Goal: Information Seeking & Learning: Learn about a topic

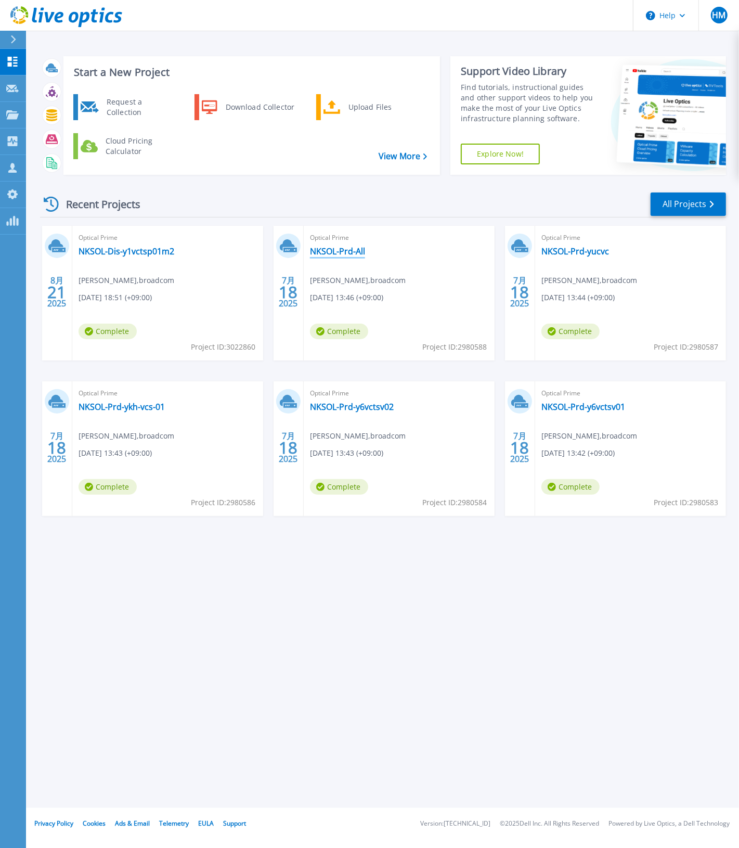
click at [318, 252] on link "NKSOL-Prd-All" at bounding box center [337, 251] width 55 height 10
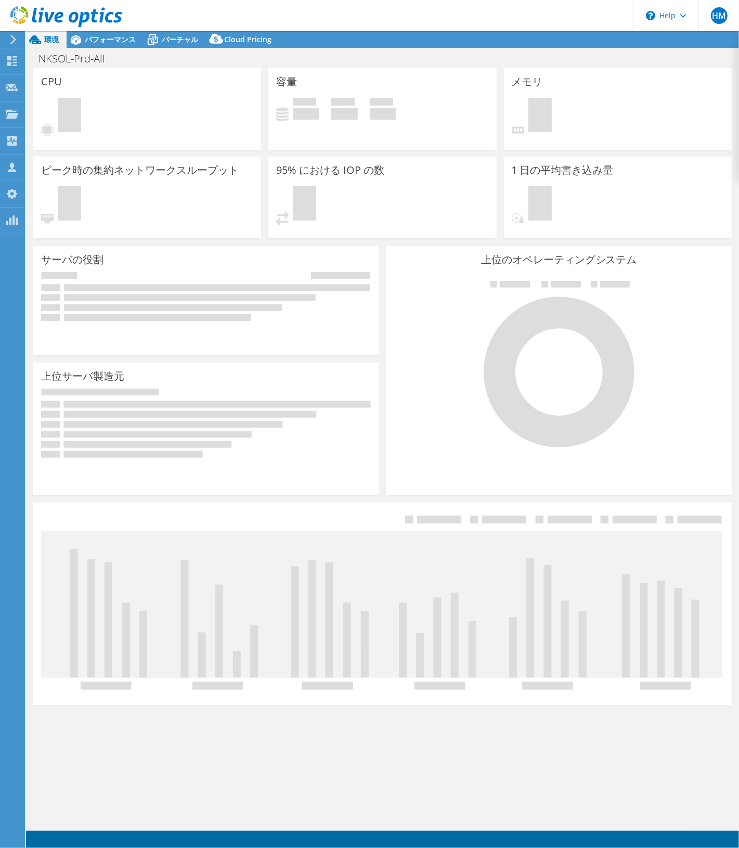
select select "USD"
select select "Tokyo"
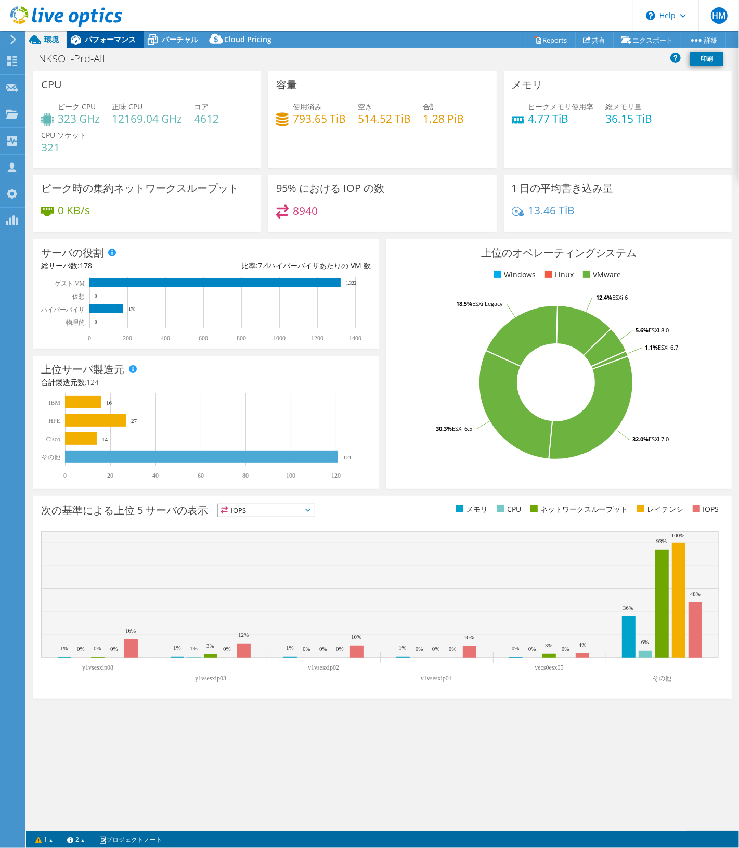
click at [116, 45] on div "パフォーマンス" at bounding box center [105, 39] width 77 height 17
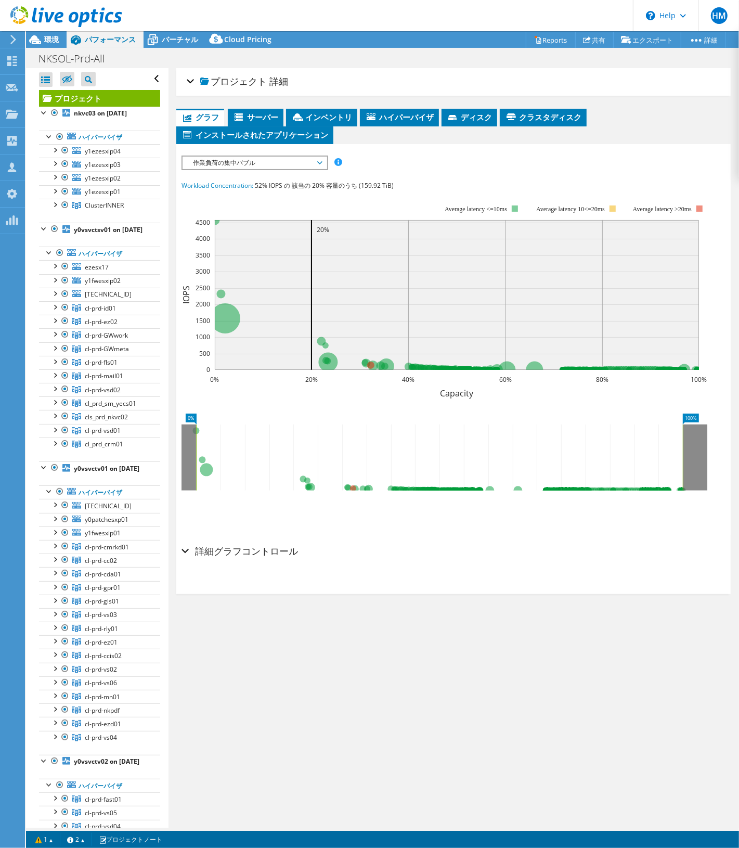
click at [388, 680] on div "プロジェクト 詳細 次の準備ができました: Hisanori Ono, hisanori.ono@broadcom.com アカウント broadcom 継続…" at bounding box center [454, 448] width 570 height 760
click at [253, 110] on li "サーバー" at bounding box center [256, 118] width 56 height 18
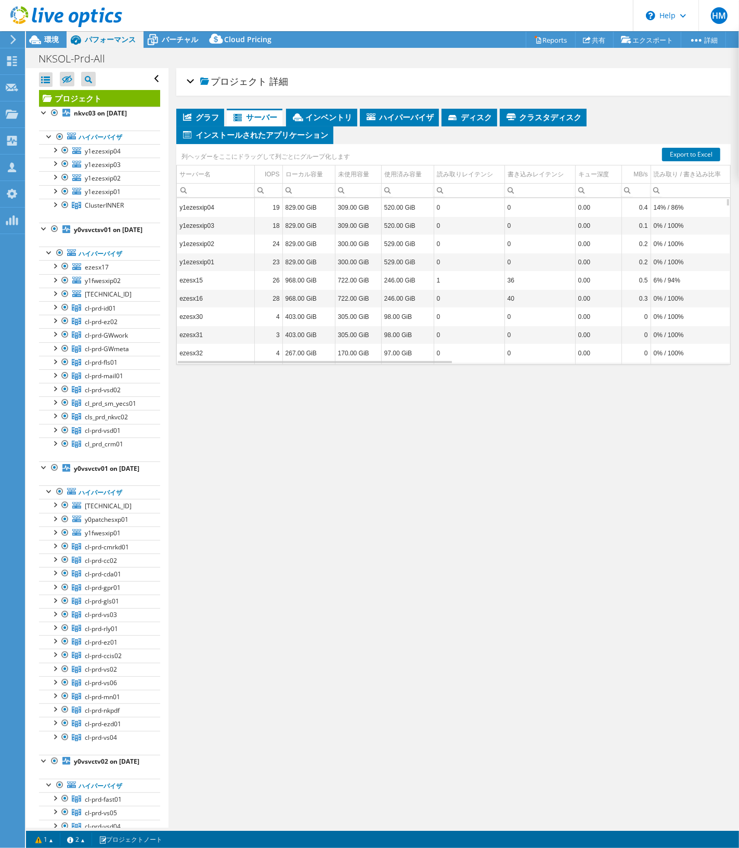
click at [302, 604] on div "プロジェクト 詳細 次の準備ができました: Hisanori Ono, hisanori.ono@broadcom.com アカウント broadcom 継続…" at bounding box center [454, 448] width 570 height 760
click at [203, 115] on span "グラフ" at bounding box center [200, 117] width 37 height 10
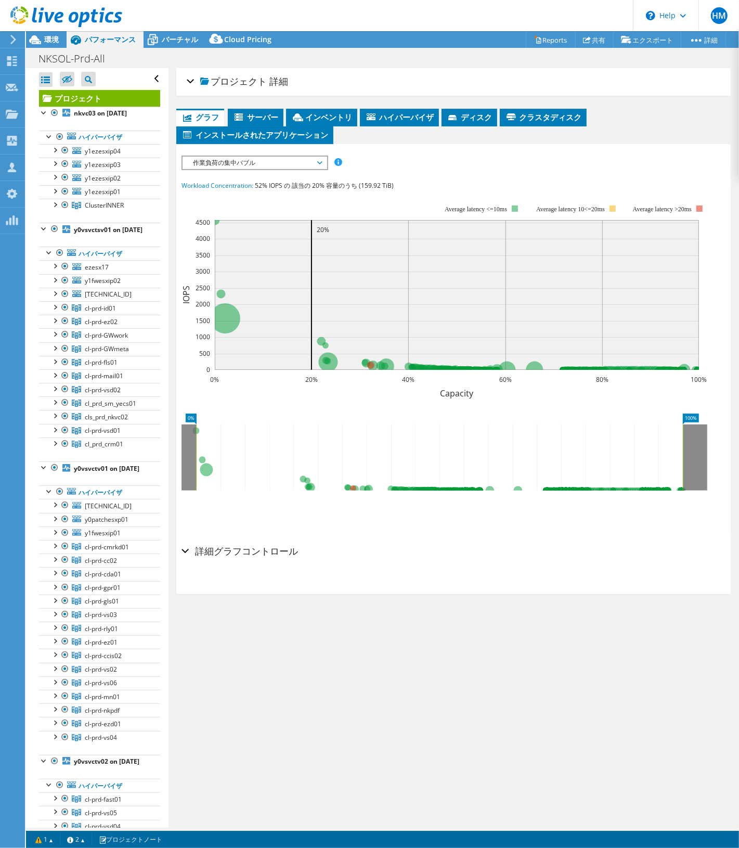
click at [410, 748] on div "プロジェクト 詳細 次の準備ができました: Hisanori Ono, hisanori.ono@broadcom.com アカウント broadcom 継続…" at bounding box center [454, 448] width 570 height 760
click at [94, 232] on b "y0vsvctsv01 on 7/18/2025" at bounding box center [108, 229] width 69 height 9
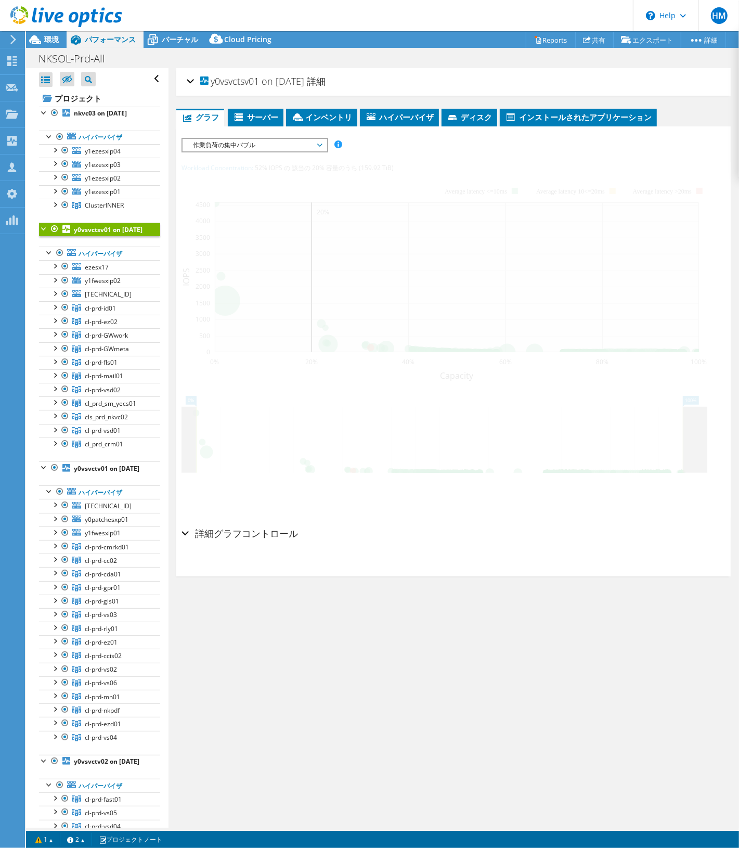
click at [235, 87] on h2 "y0vsvctsv01 on 7/18/2025 詳細" at bounding box center [256, 81] width 139 height 21
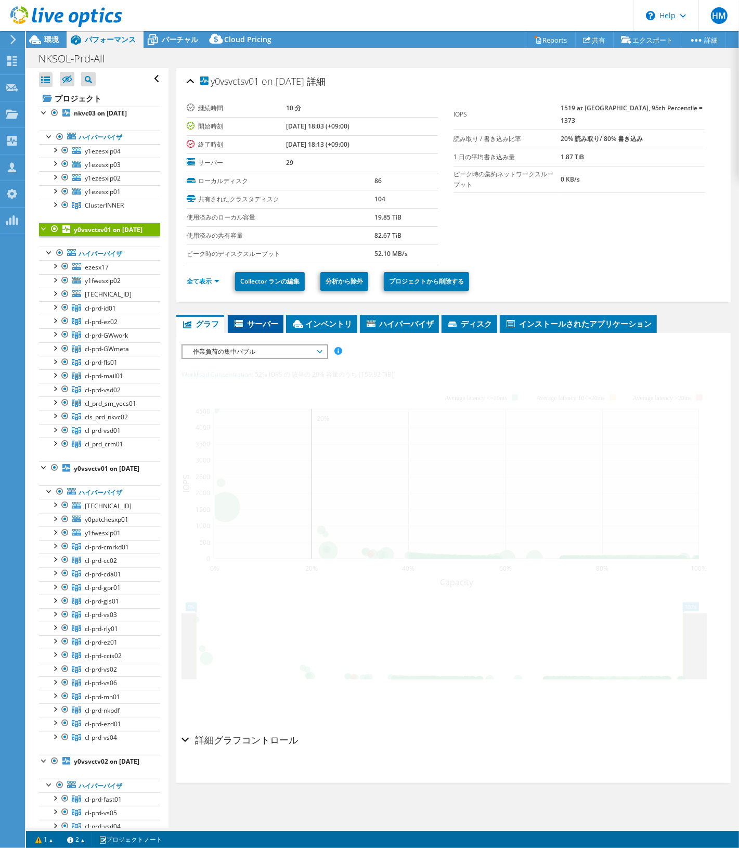
click at [272, 323] on span "サーバー" at bounding box center [255, 323] width 45 height 10
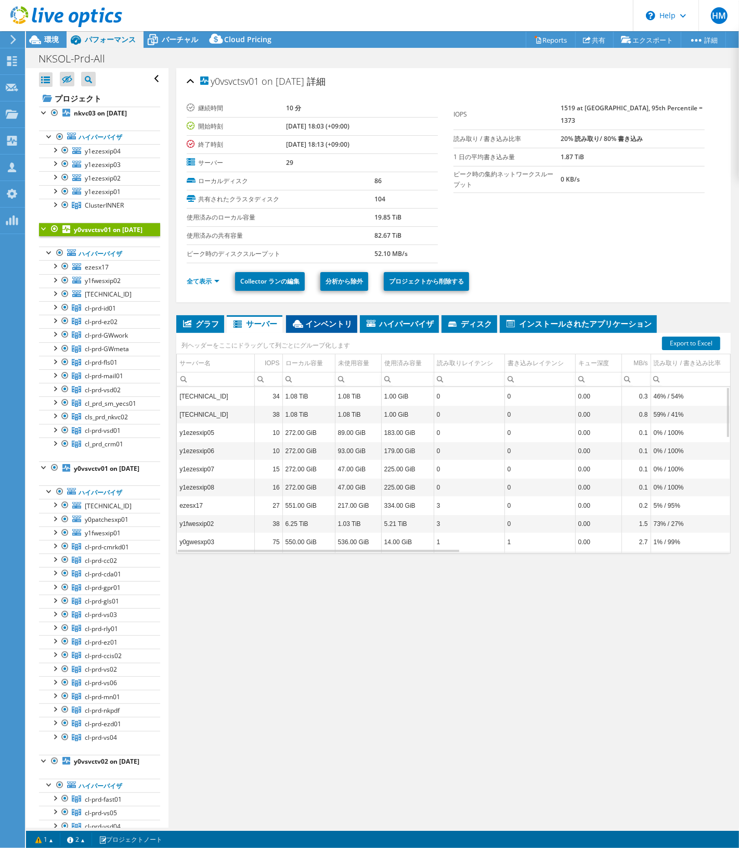
click at [330, 319] on span "インベントリ" at bounding box center [321, 323] width 61 height 10
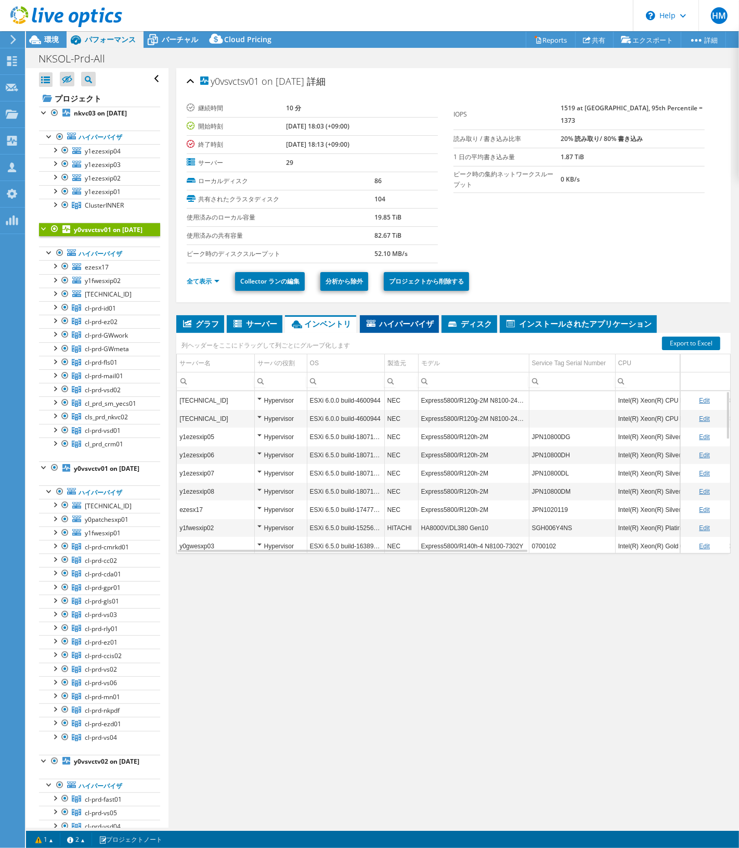
click at [427, 318] on li "ハイパーバイザ" at bounding box center [399, 324] width 79 height 18
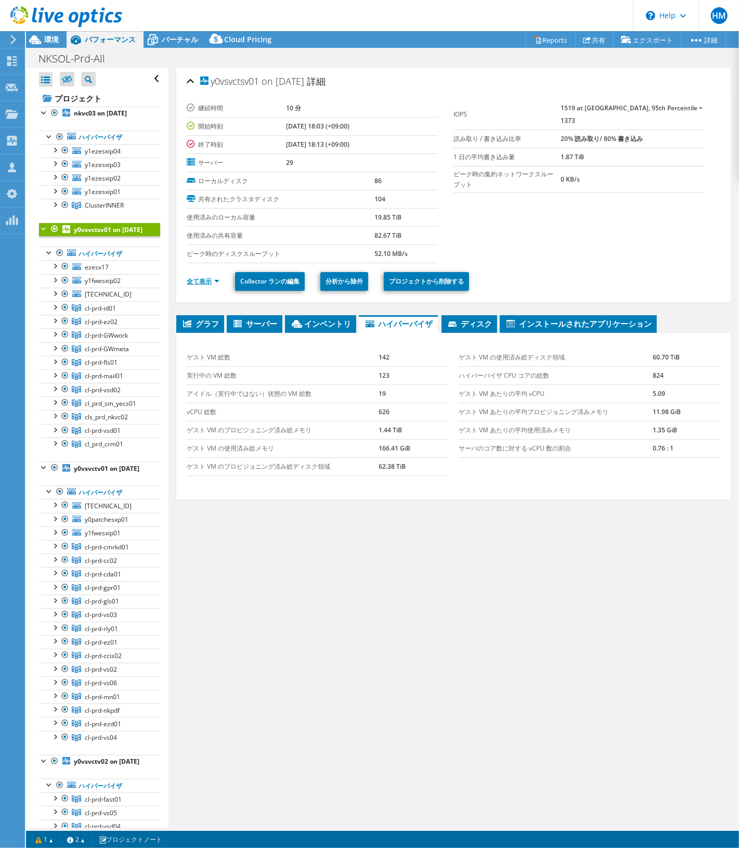
click at [194, 279] on link "全て表示" at bounding box center [203, 281] width 33 height 9
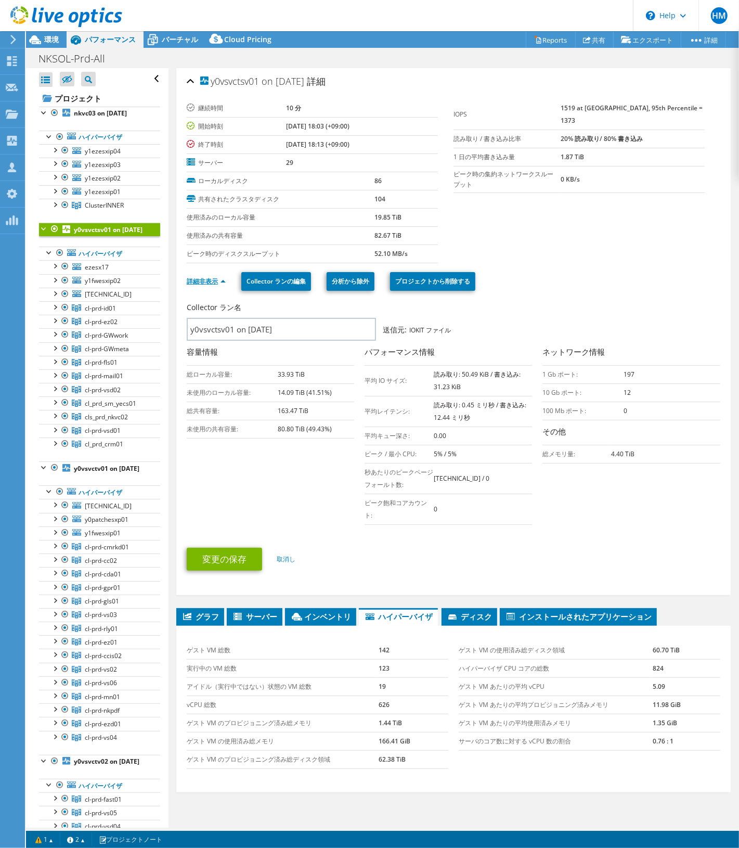
click at [194, 279] on link "詳細非表示" at bounding box center [206, 281] width 39 height 9
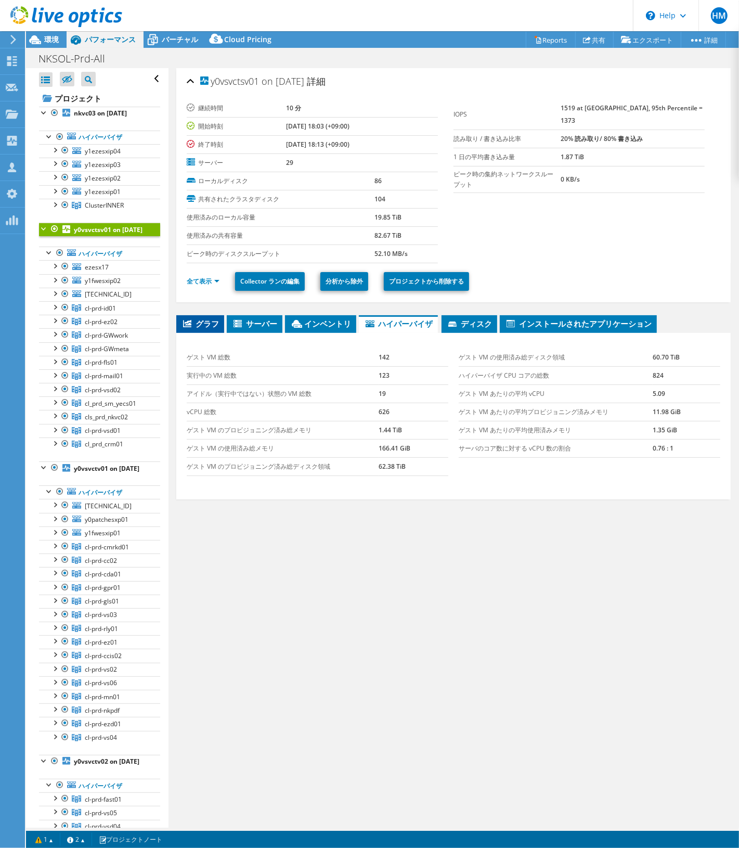
click at [205, 326] on span "グラフ" at bounding box center [200, 323] width 37 height 10
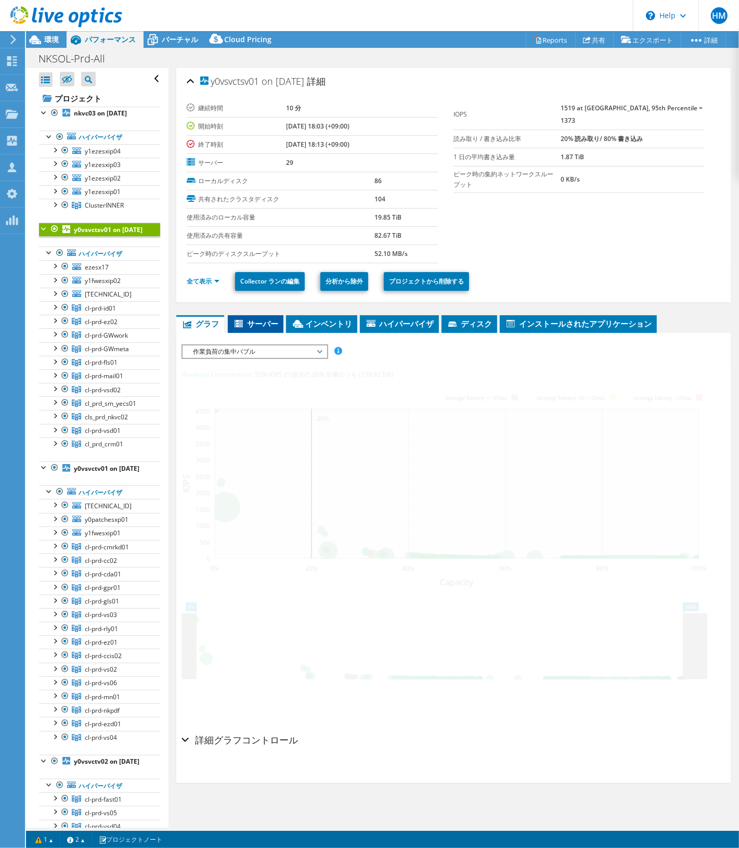
click at [266, 327] on span "サーバー" at bounding box center [255, 323] width 45 height 10
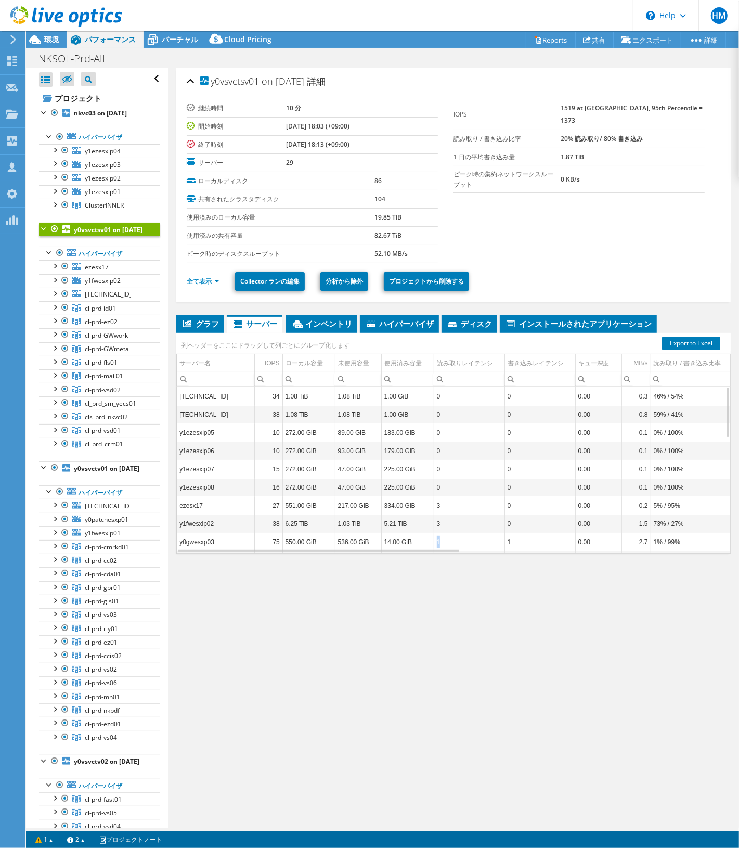
drag, startPoint x: 438, startPoint y: 549, endPoint x: 462, endPoint y: 552, distance: 24.1
click at [478, 549] on td "1" at bounding box center [469, 542] width 71 height 18
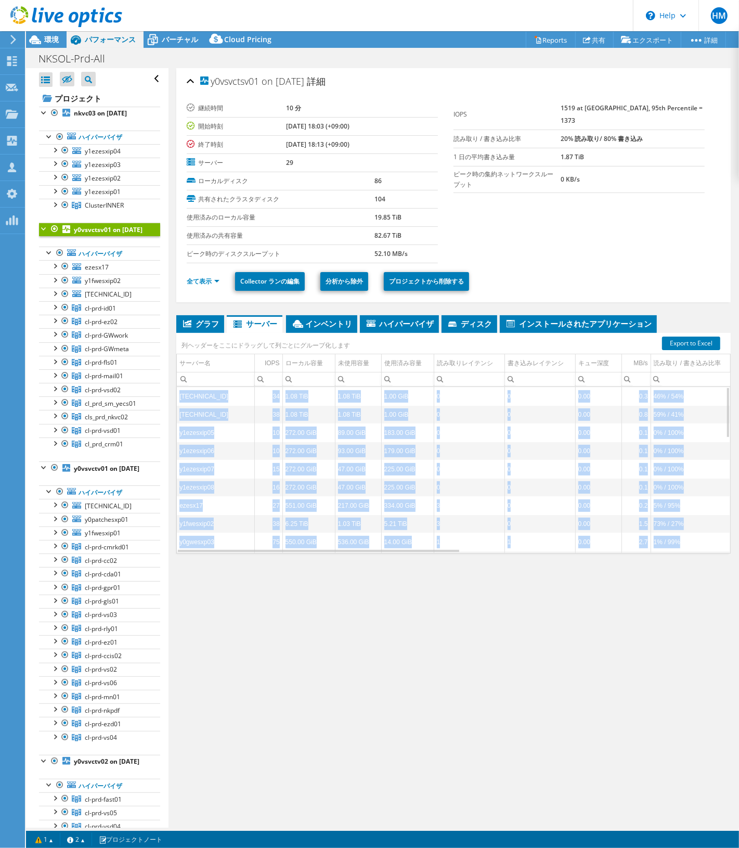
drag, startPoint x: 415, startPoint y: 555, endPoint x: 478, endPoint y: 550, distance: 63.2
click at [478, 550] on div "グラフ サーバー インベントリ ハイパーバイザ ディスク クラスタディスク 0%" at bounding box center [453, 445] width 555 height 260
click at [456, 479] on tbody "10.251.64.71 34 1.08 TiB 1.08 TiB 1.00 GiB 0 0 0.00 0.3 46% / 54% ESXi 6.0.0 bu…" at bounding box center [698, 651] width 1043 height 528
click at [402, 464] on td "225.00 GiB" at bounding box center [407, 469] width 53 height 18
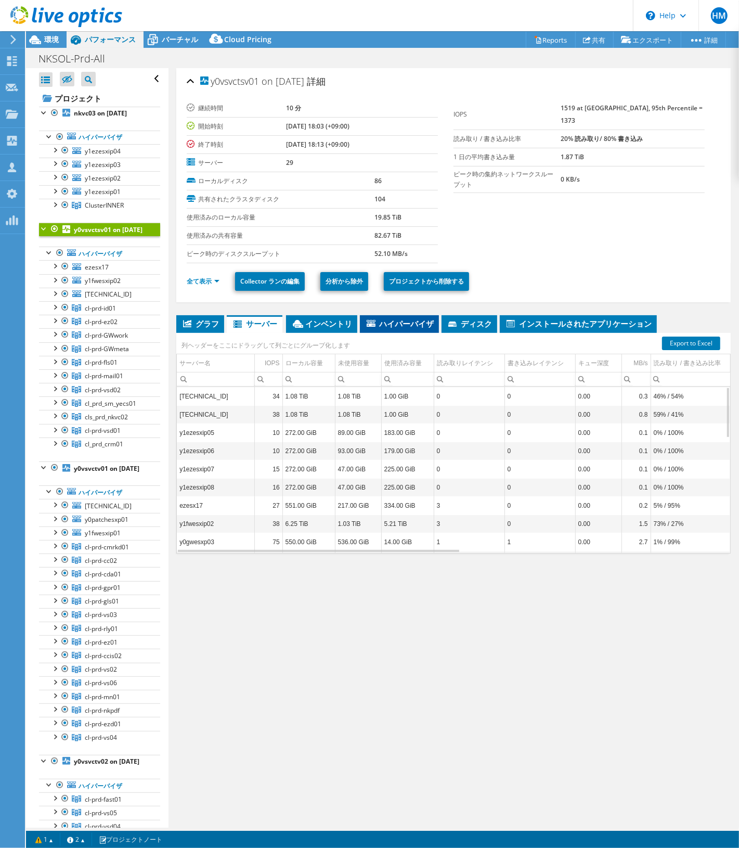
click at [414, 323] on span "ハイパーバイザ" at bounding box center [399, 323] width 69 height 10
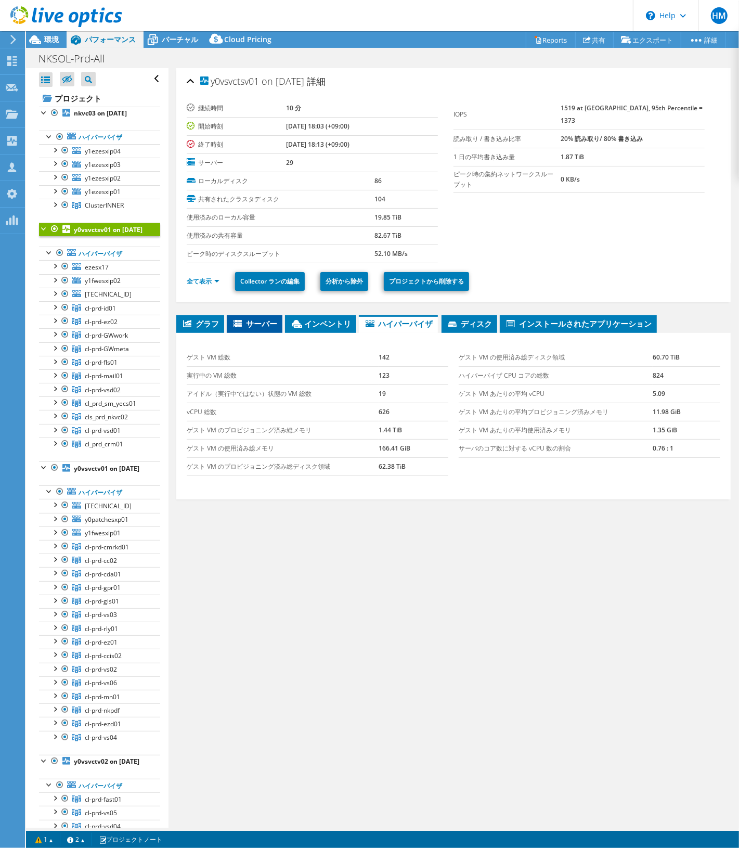
click at [265, 326] on span "サーバー" at bounding box center [254, 323] width 45 height 10
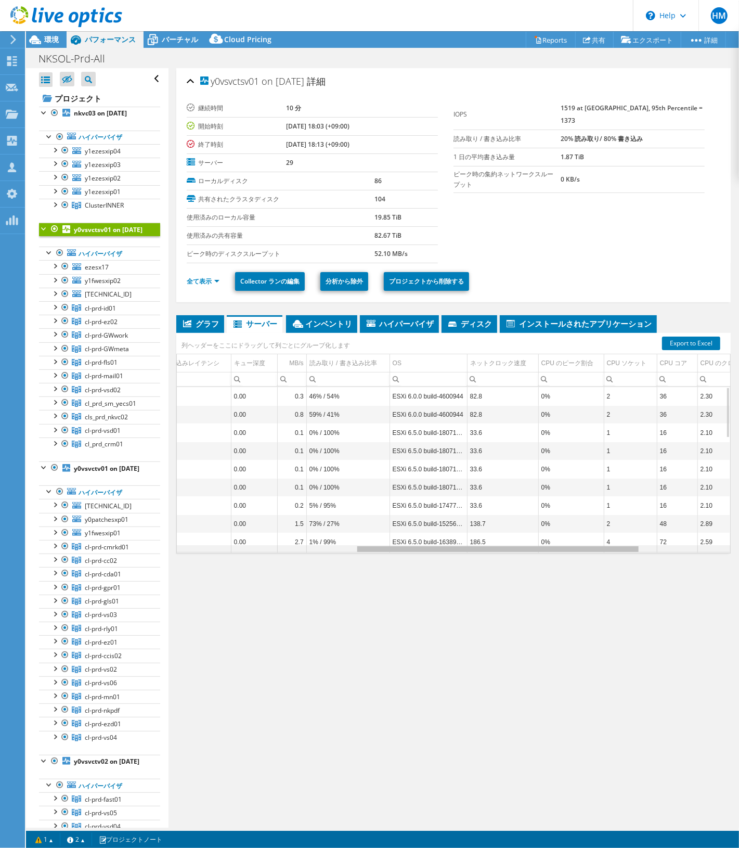
scroll to position [0, 378]
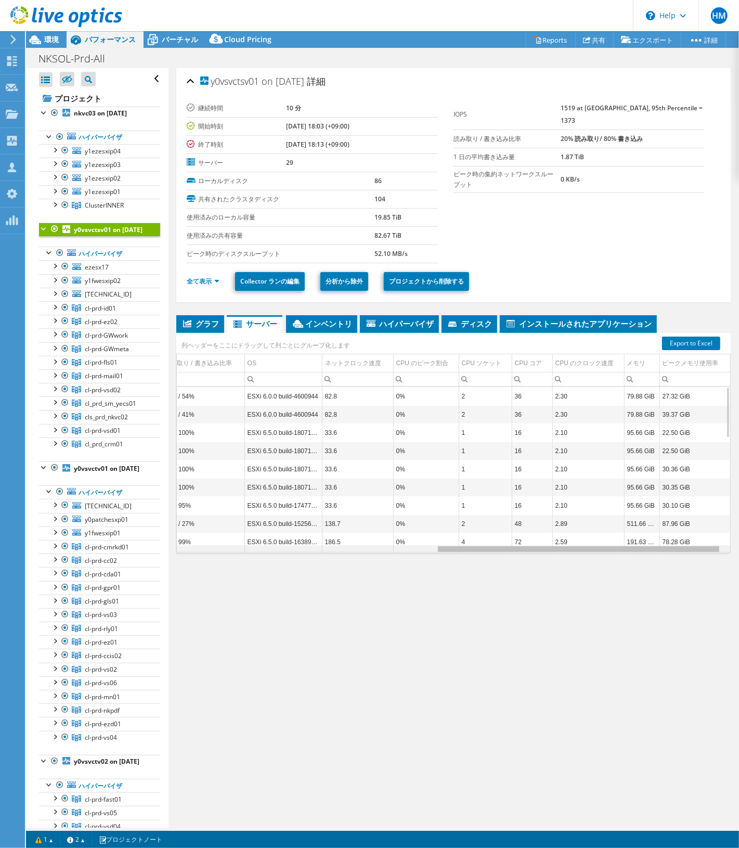
drag, startPoint x: 339, startPoint y: 552, endPoint x: 633, endPoint y: 523, distance: 295.9
click at [633, 527] on body "HM OEM チームメンバー [PERSON_NAME] [PERSON_NAME][EMAIL_ADDRESS][DOMAIN_NAME] broadcom…" at bounding box center [369, 424] width 739 height 848
click at [478, 365] on div "CPU ソケット" at bounding box center [482, 363] width 40 height 12
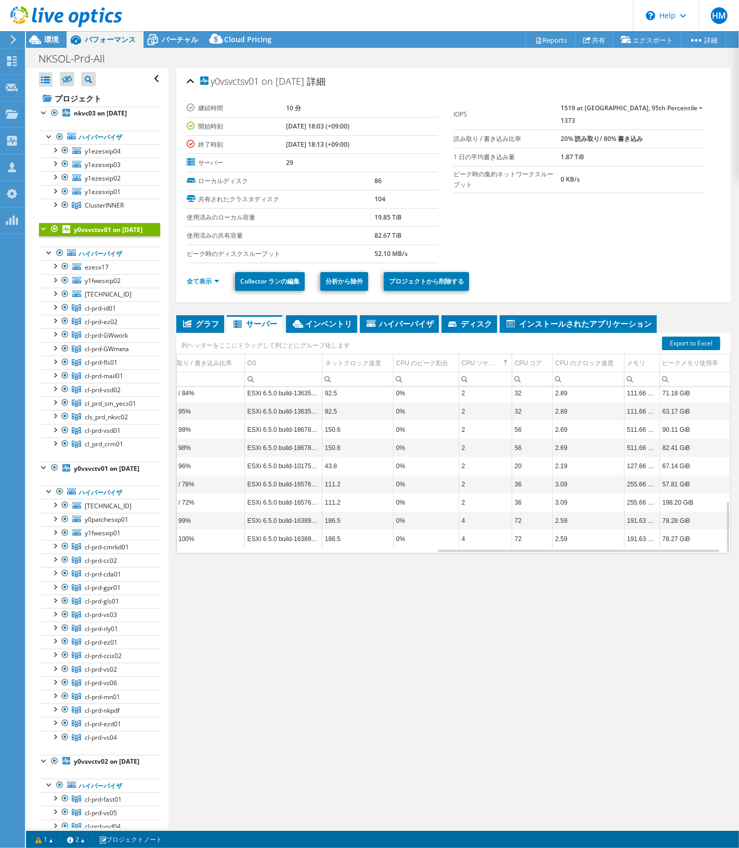
click at [479, 393] on td "2" at bounding box center [485, 394] width 53 height 18
click at [459, 393] on td "2" at bounding box center [485, 394] width 53 height 18
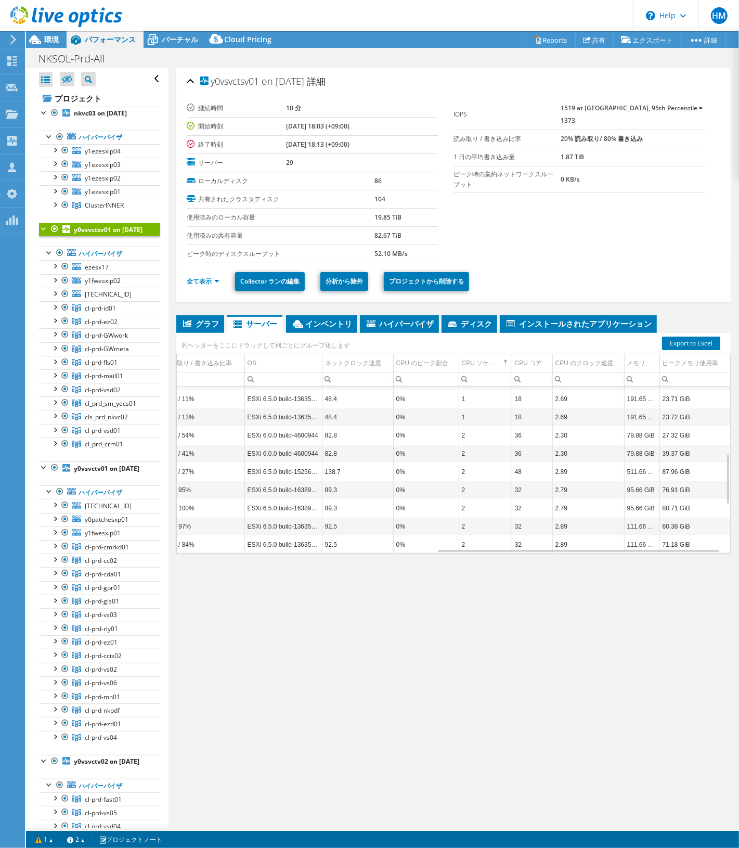
click at [459, 401] on td "1" at bounding box center [485, 399] width 53 height 18
click at [459, 403] on td "1" at bounding box center [485, 399] width 53 height 18
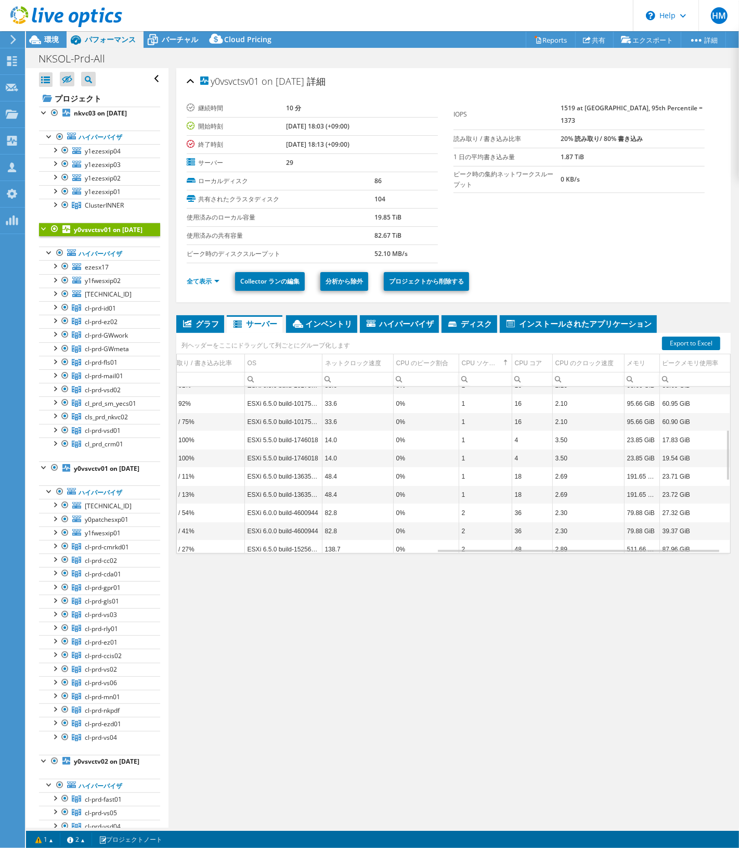
click at [459, 407] on td "1" at bounding box center [485, 403] width 53 height 18
click at [459, 407] on td "1" at bounding box center [485, 402] width 53 height 18
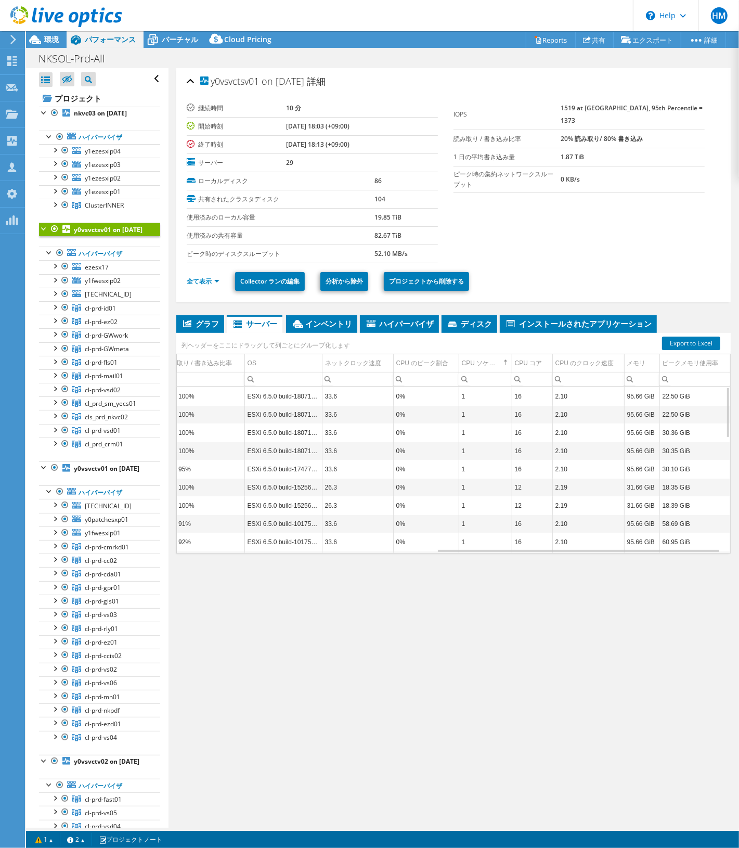
click at [459, 397] on td "1" at bounding box center [485, 396] width 53 height 18
click at [459, 398] on td "1" at bounding box center [485, 396] width 53 height 18
click at [459, 399] on td "1" at bounding box center [485, 396] width 53 height 18
click at [459, 400] on td "1" at bounding box center [485, 396] width 53 height 18
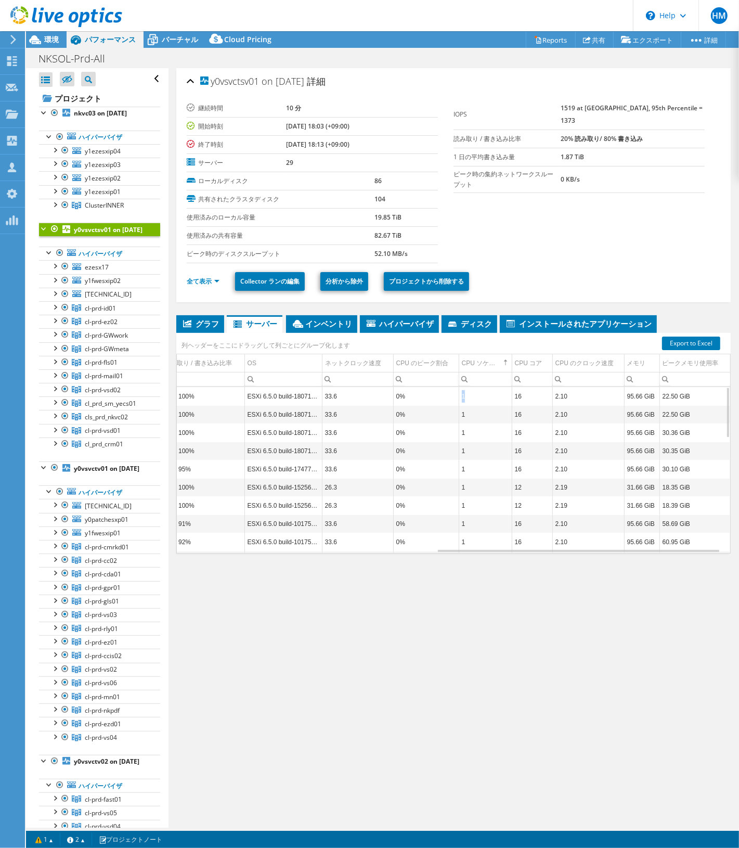
click at [459, 400] on td "1" at bounding box center [485, 396] width 53 height 18
click at [570, 235] on section "継続時間 10 分 開始時刻 07/09/2025, 18:03 (+09:00) 終了時刻 07/09/2025, 18:13 (+09:00) サーバー …" at bounding box center [454, 181] width 534 height 164
click at [91, 473] on b "y0vsvctv01 on 7/18/2025" at bounding box center [107, 468] width 66 height 9
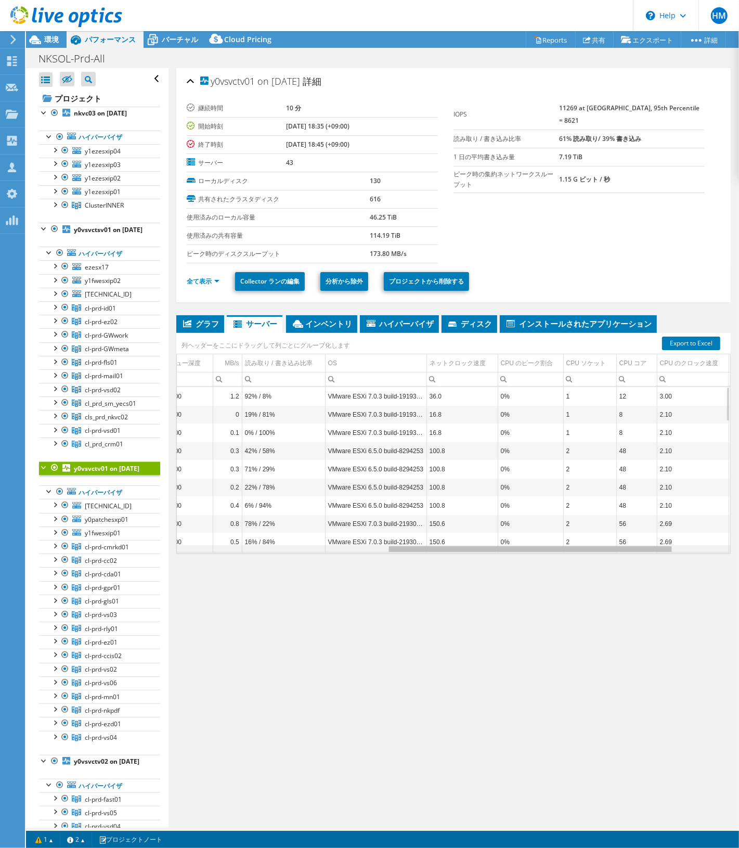
scroll to position [0, 402]
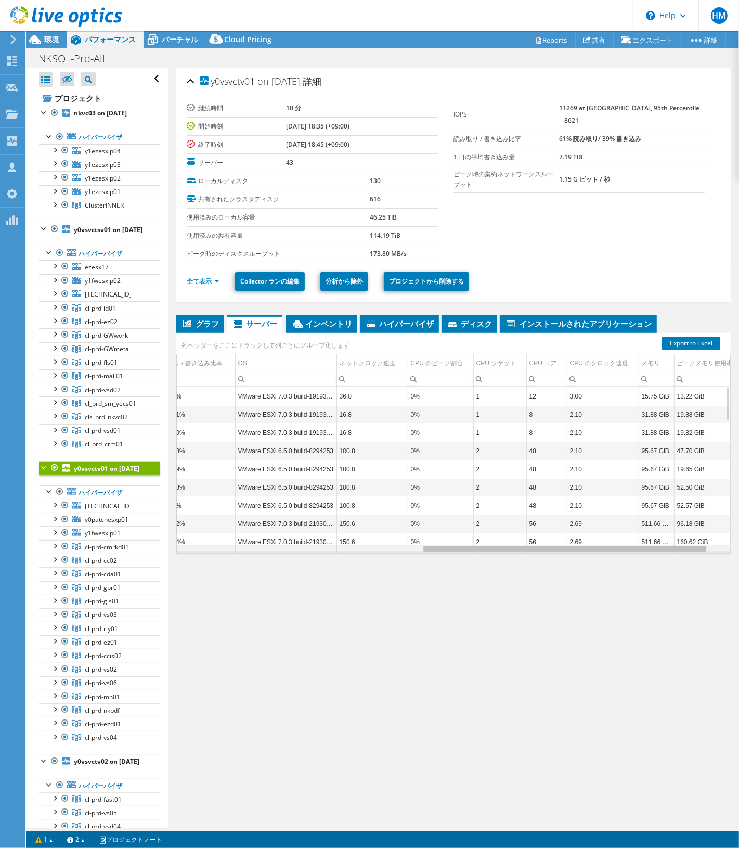
drag, startPoint x: 428, startPoint y: 551, endPoint x: 684, endPoint y: 519, distance: 257.9
click at [684, 519] on body "HM OEM チームメンバー [PERSON_NAME] [PERSON_NAME][EMAIL_ADDRESS][DOMAIN_NAME] broadcom…" at bounding box center [369, 424] width 739 height 848
click at [496, 358] on div "CPU ソケット" at bounding box center [497, 363] width 40 height 12
click at [478, 544] on td "2" at bounding box center [500, 542] width 53 height 18
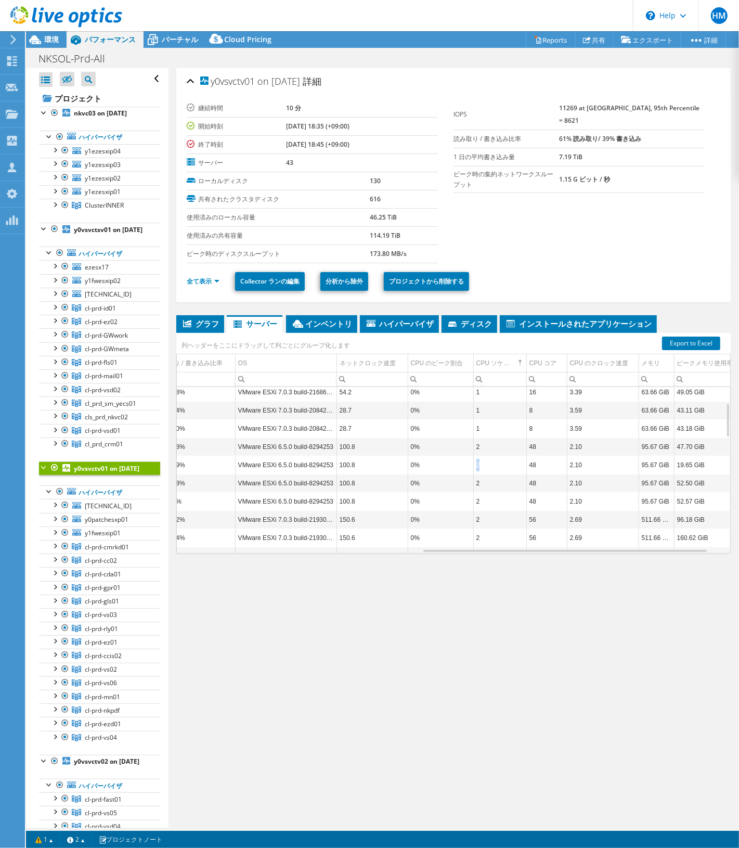
scroll to position [155, 468]
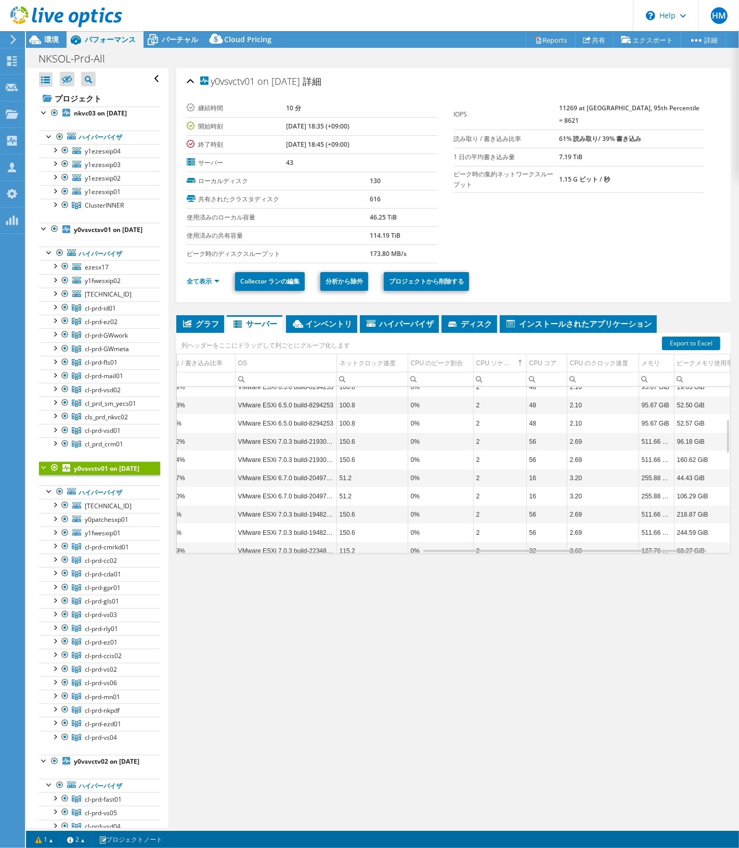
click at [478, 537] on td "2" at bounding box center [500, 533] width 53 height 18
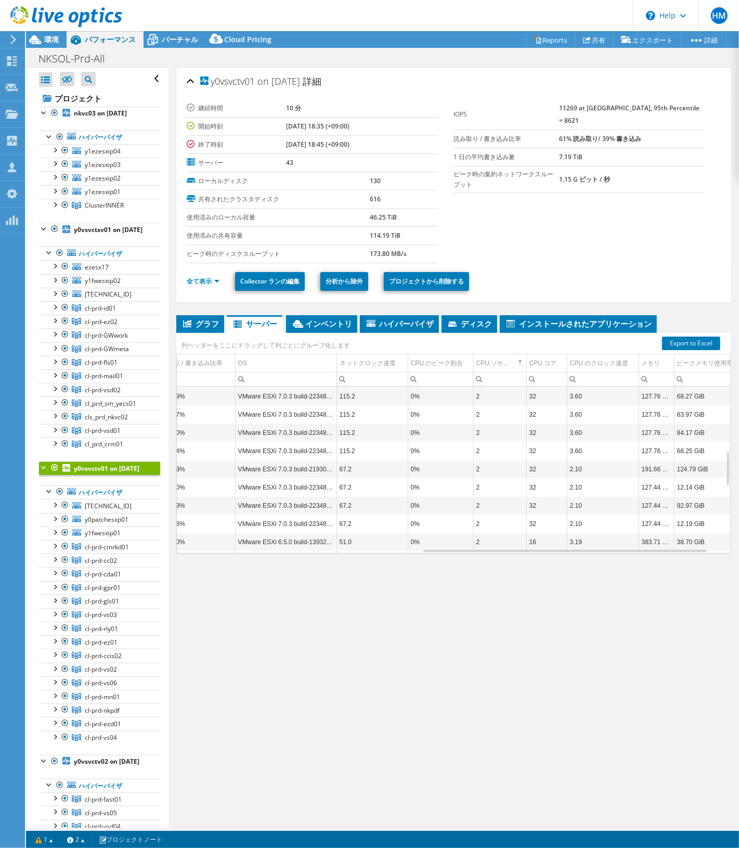
scroll to position [232, 468]
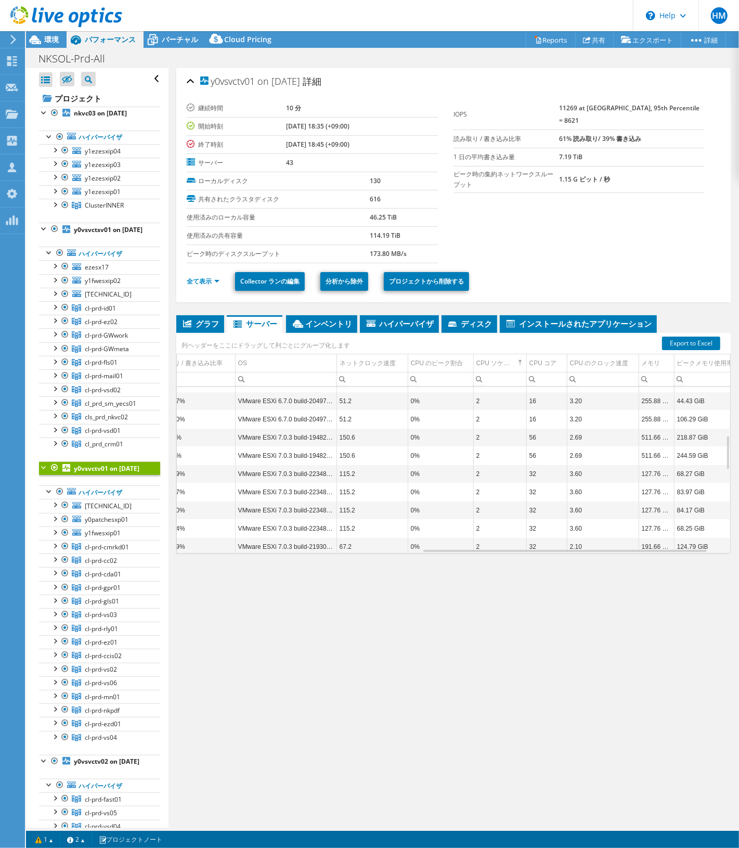
click at [479, 532] on td "2" at bounding box center [500, 528] width 53 height 18
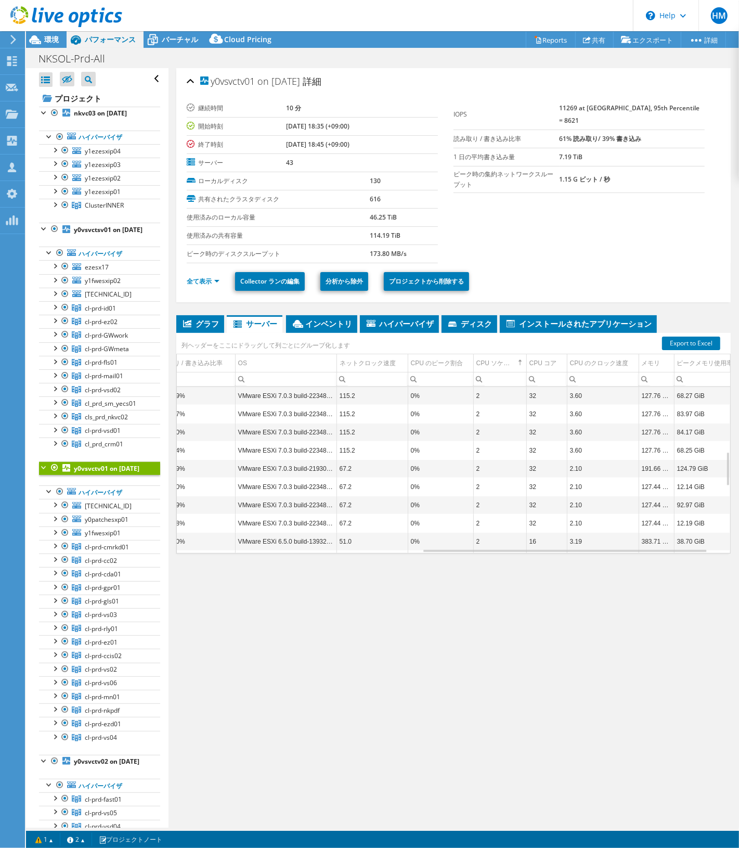
click at [476, 547] on td "2" at bounding box center [500, 541] width 53 height 18
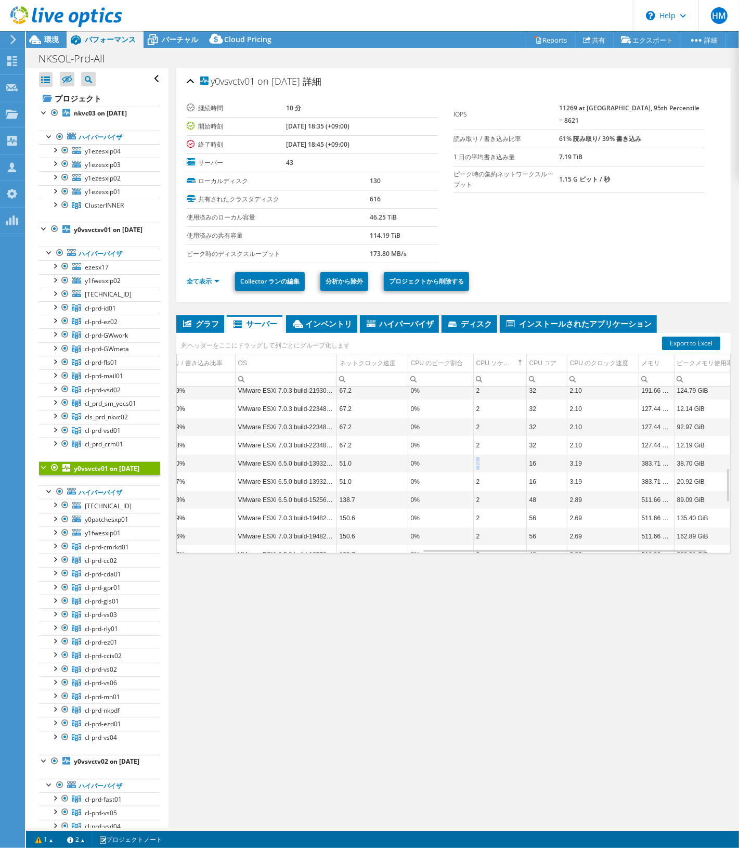
scroll to position [466, 468]
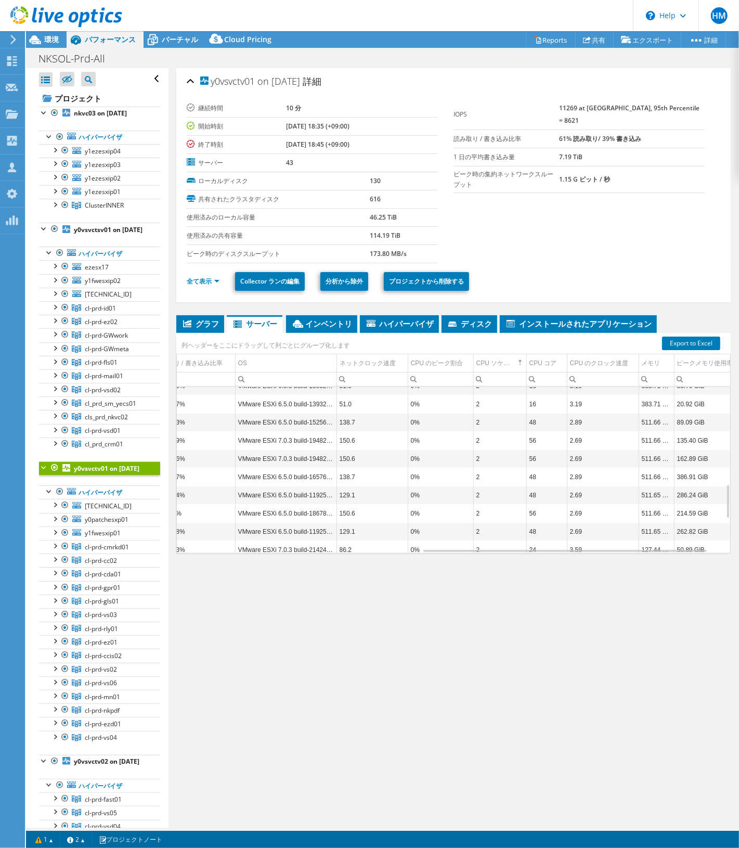
click at [479, 539] on td "2" at bounding box center [500, 531] width 53 height 18
click at [477, 538] on td "2" at bounding box center [500, 531] width 53 height 18
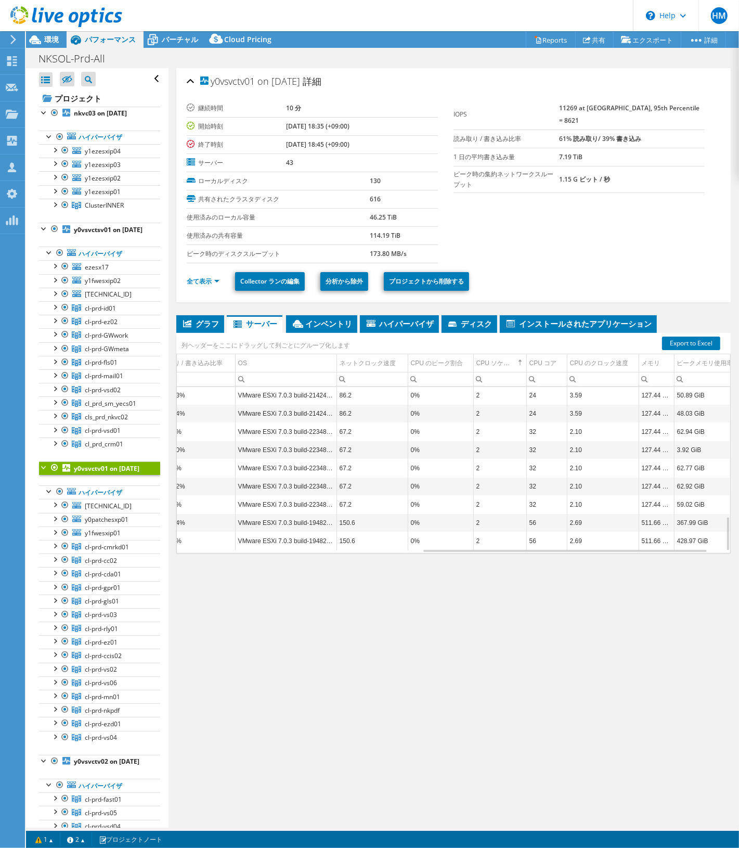
scroll to position [542, 468]
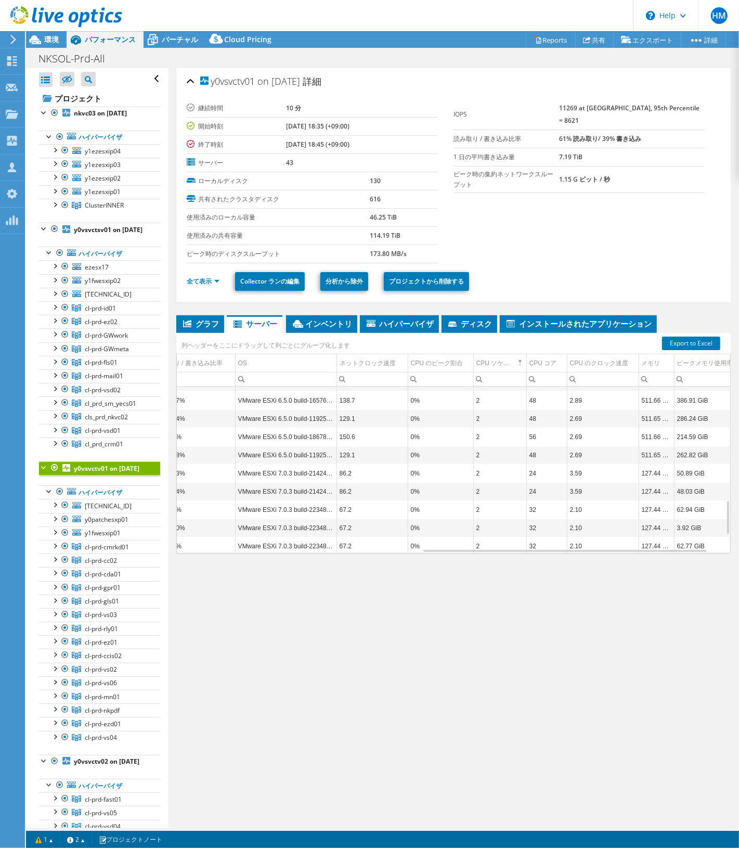
click at [478, 534] on td "2" at bounding box center [500, 528] width 53 height 18
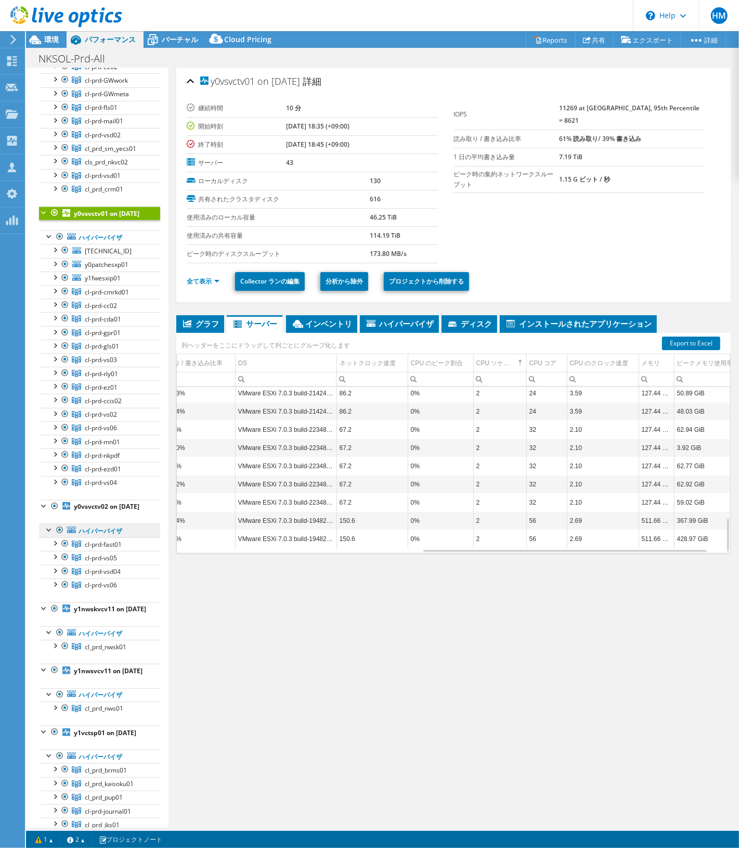
scroll to position [260, 0]
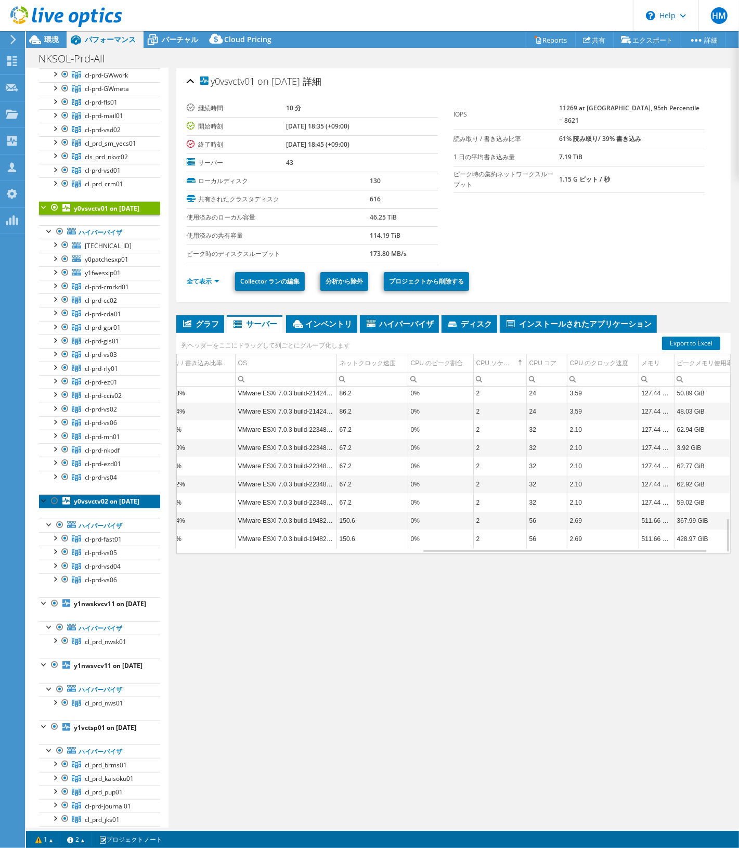
click at [94, 506] on b "y0vsvctv02 on 7/18/2025" at bounding box center [107, 501] width 66 height 9
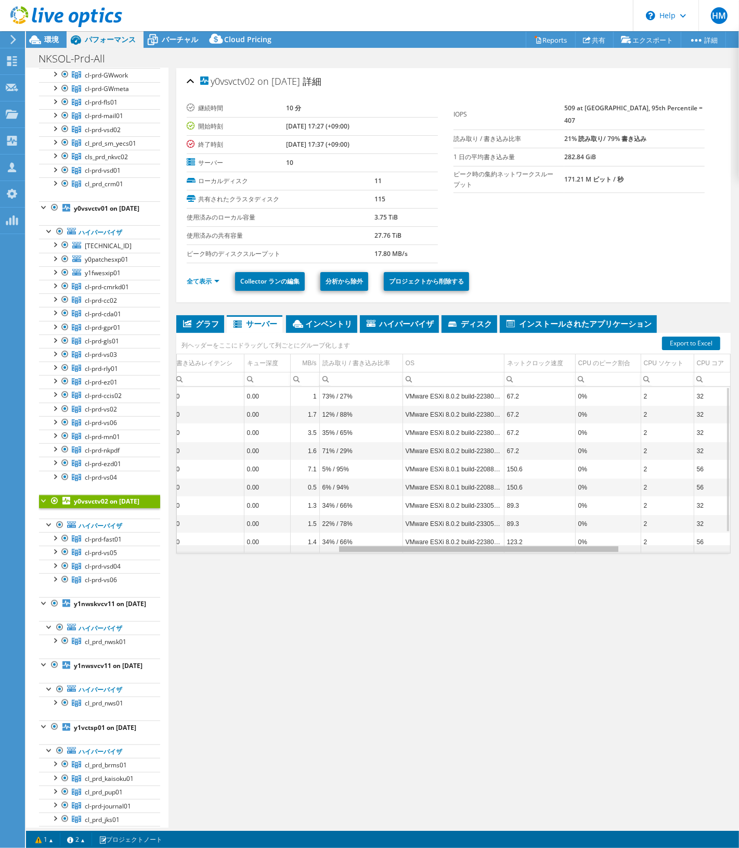
scroll to position [0, 350]
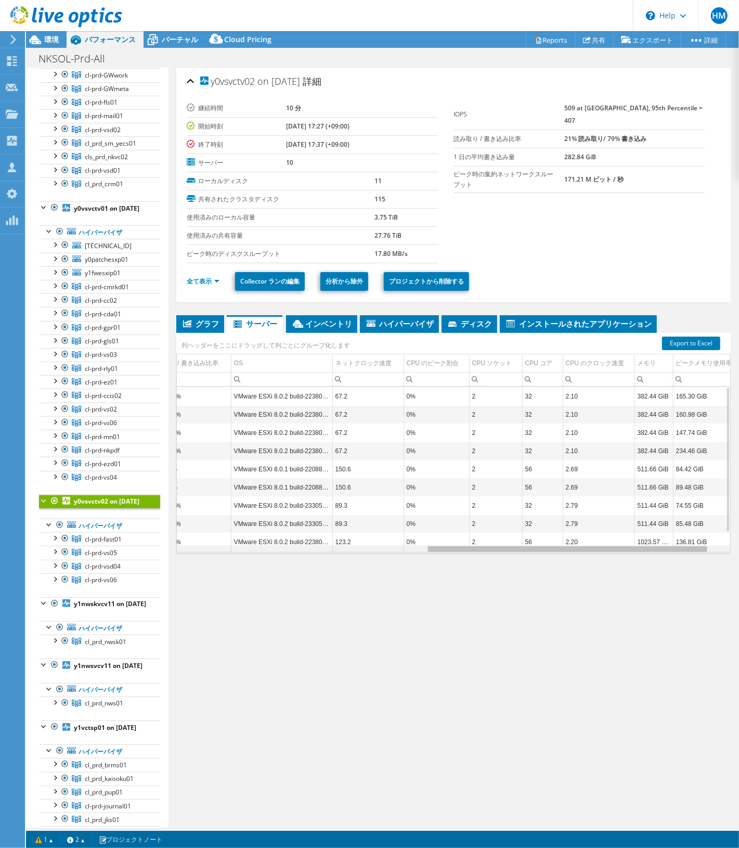
drag, startPoint x: 424, startPoint y: 550, endPoint x: 682, endPoint y: 524, distance: 259.4
click at [682, 524] on body "HM OEM チームメンバー [PERSON_NAME] [PERSON_NAME][EMAIL_ADDRESS][DOMAIN_NAME] broadcom…" at bounding box center [369, 424] width 739 height 848
click at [497, 361] on div "CPU ソケット" at bounding box center [493, 363] width 40 height 12
click at [474, 545] on td "2" at bounding box center [495, 542] width 53 height 18
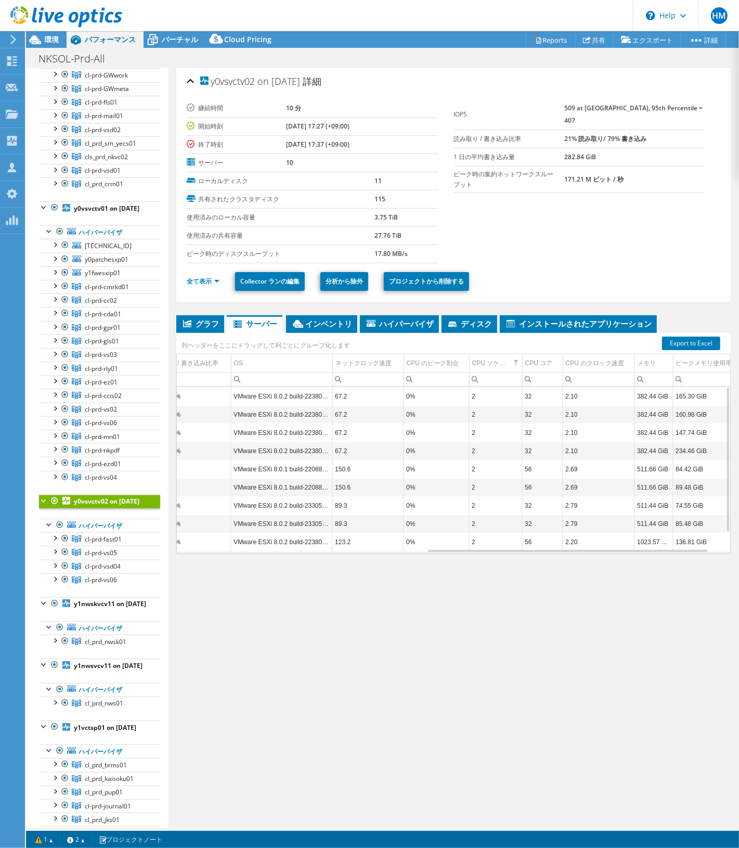
click at [474, 545] on td "2" at bounding box center [495, 542] width 53 height 18
click at [472, 545] on td "2" at bounding box center [495, 542] width 53 height 18
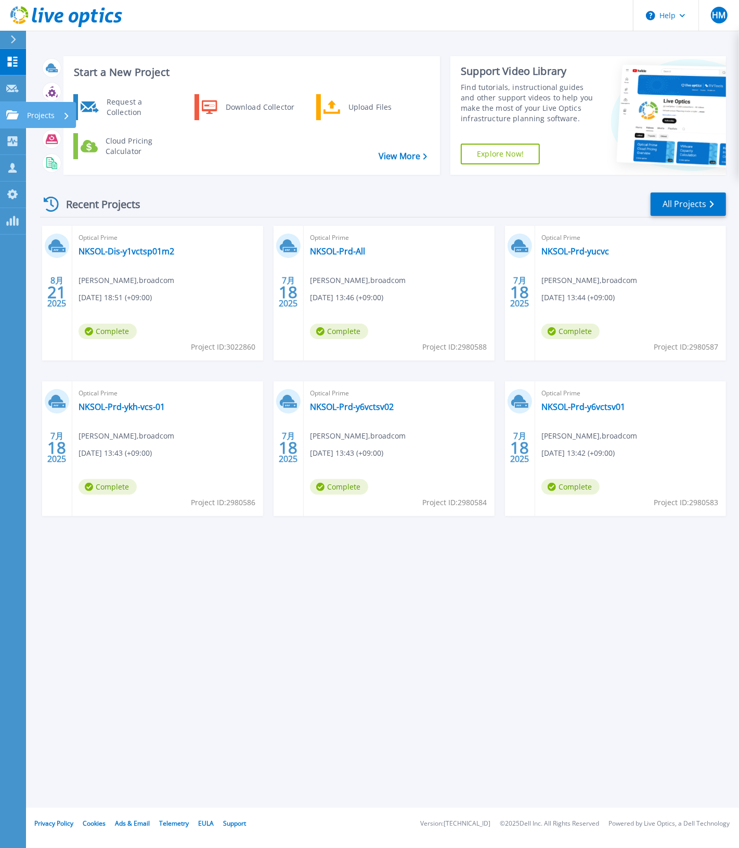
click at [9, 113] on icon at bounding box center [12, 114] width 12 height 9
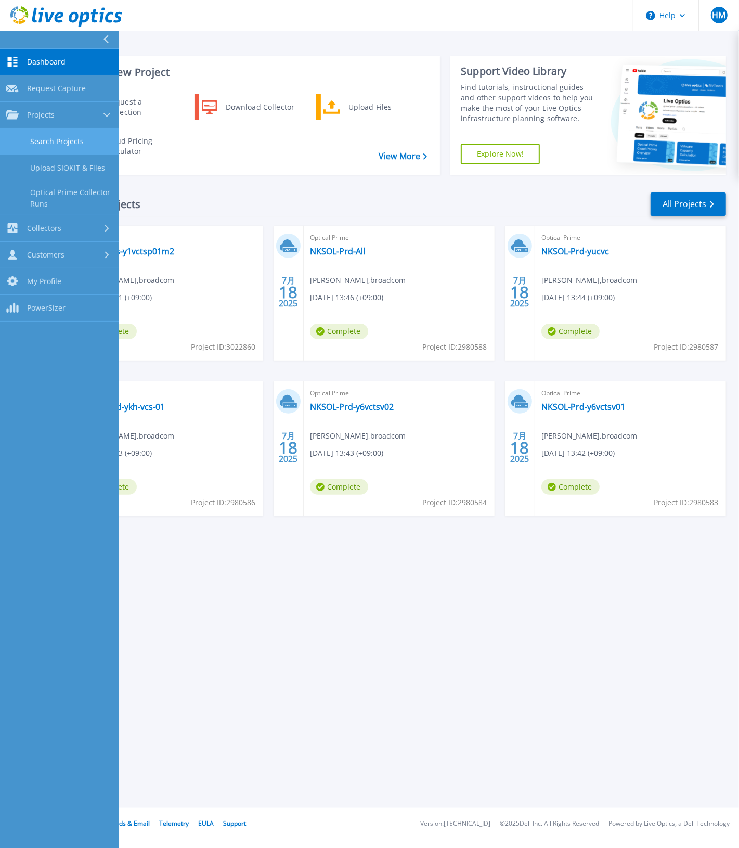
click at [35, 138] on link "Search Projects" at bounding box center [59, 142] width 119 height 27
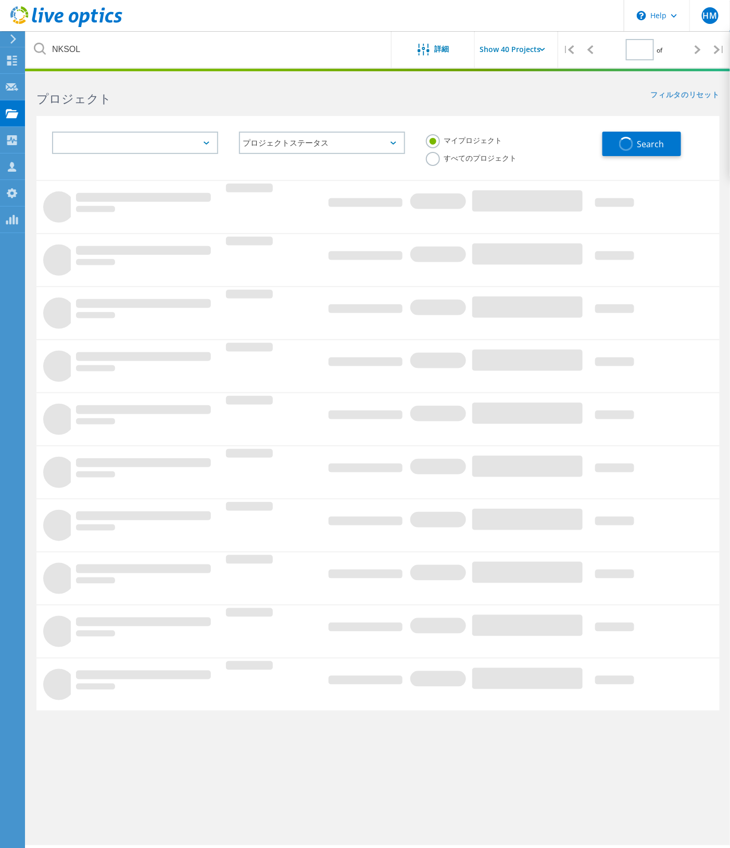
type input "1"
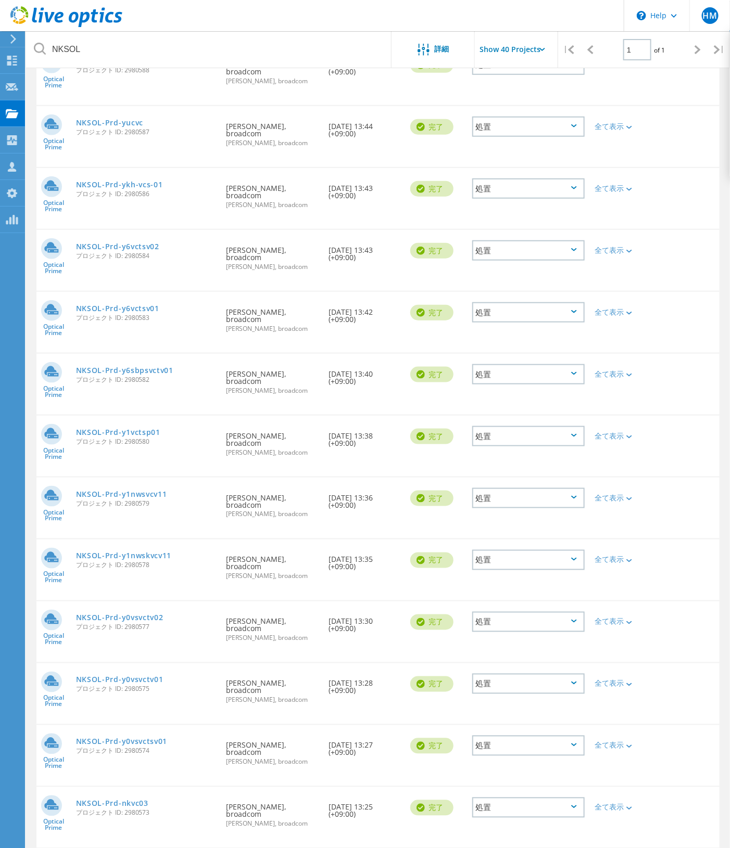
scroll to position [269, 0]
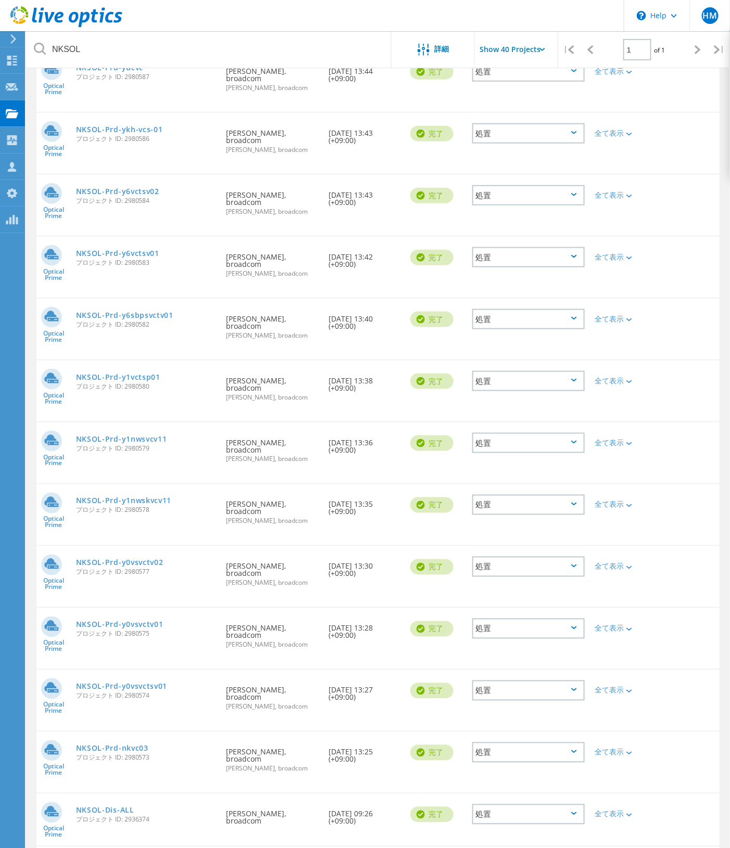
click at [111, 848] on link "NKSOL-Dev-ALL" at bounding box center [106, 863] width 60 height 7
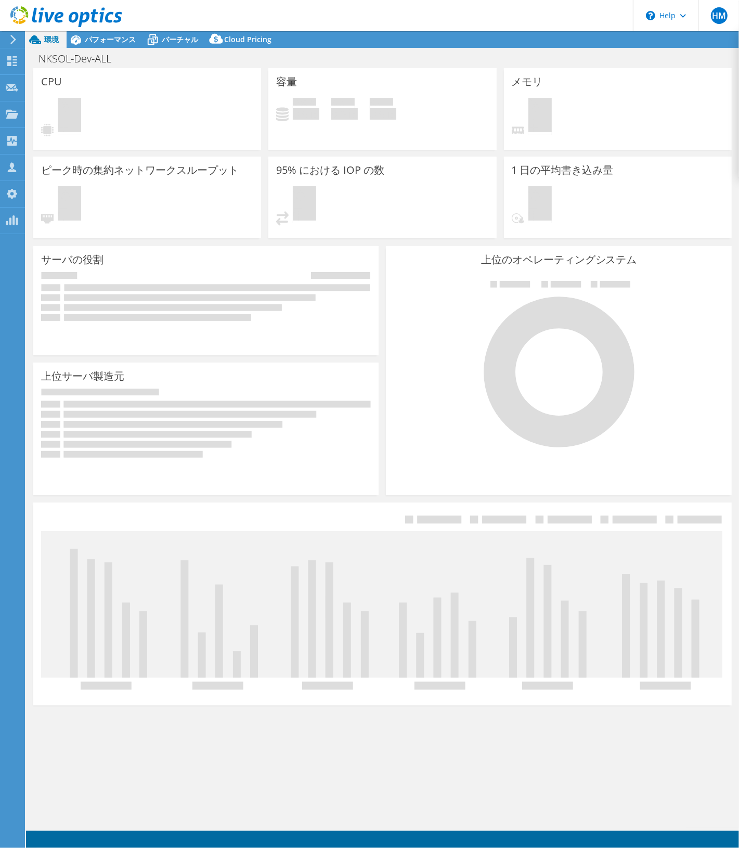
select select "[GEOGRAPHIC_DATA]"
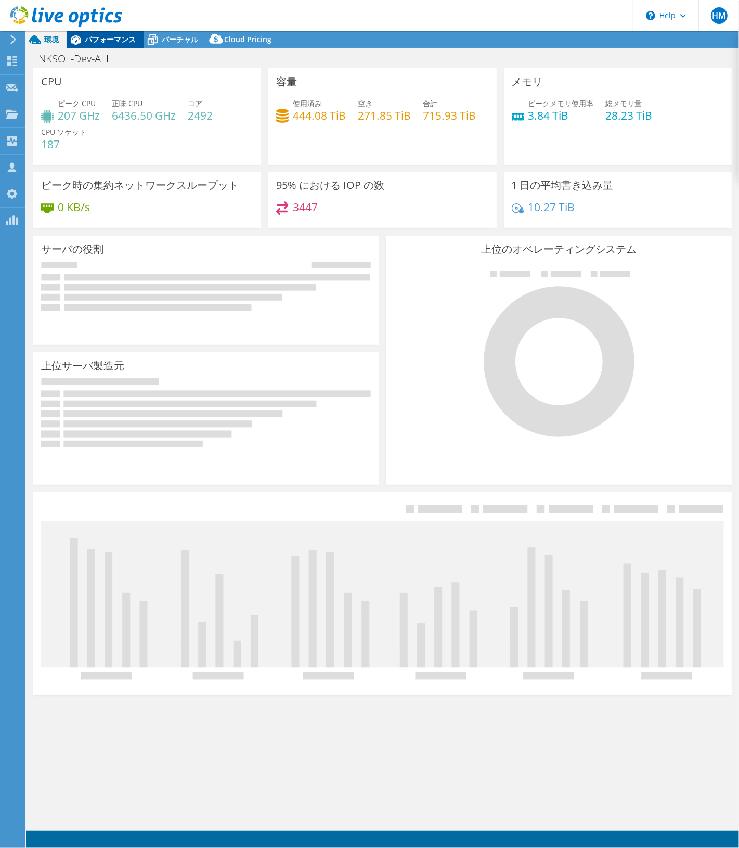
select select "[GEOGRAPHIC_DATA]"
select select "USD"
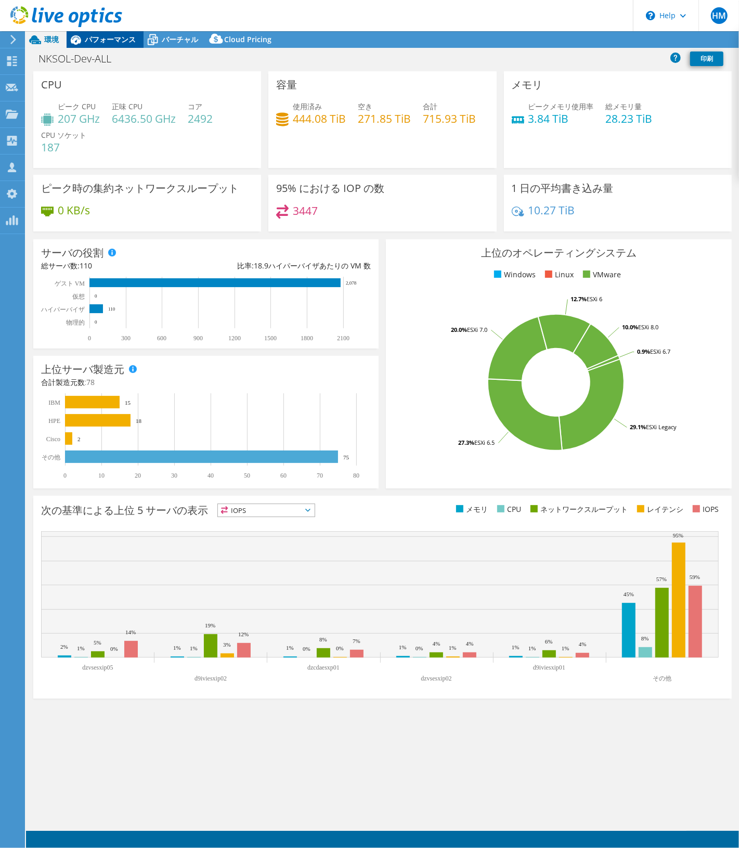
click at [99, 38] on span "パフォーマンス" at bounding box center [110, 39] width 51 height 10
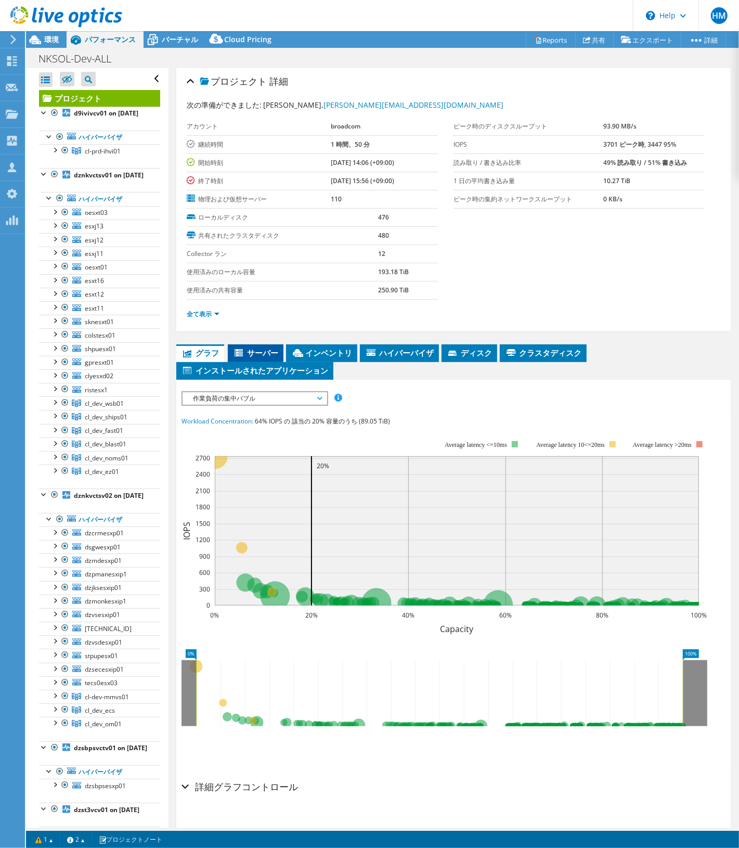
click at [264, 352] on span "サーバー" at bounding box center [255, 353] width 45 height 10
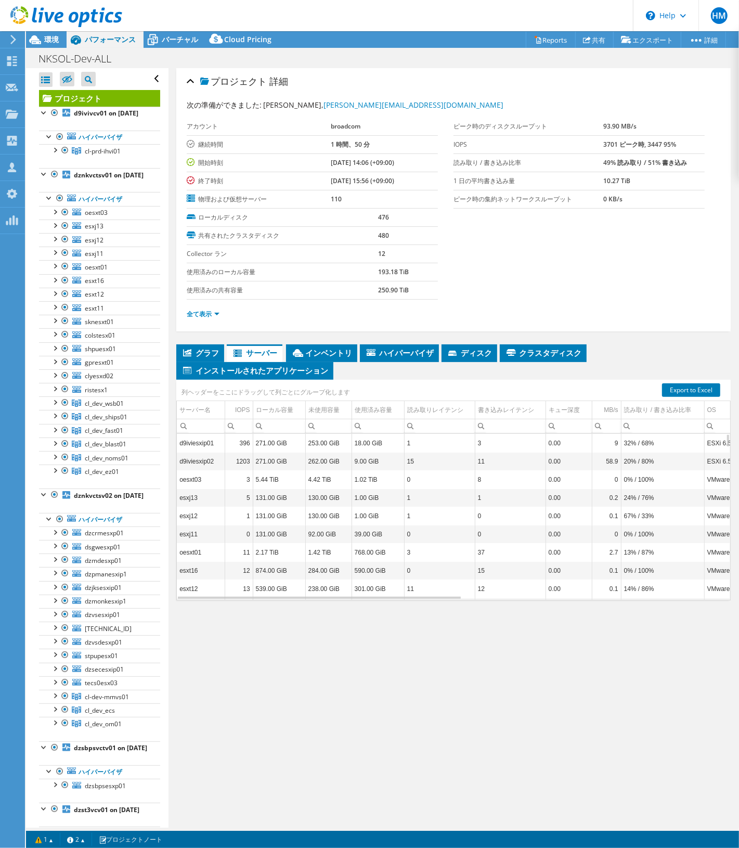
click at [398, 30] on header "HM OEM チームメンバー [PERSON_NAME] [PERSON_NAME][EMAIL_ADDRESS][DOMAIN_NAME] broadcom…" at bounding box center [369, 15] width 739 height 31
click at [84, 500] on b "dznkvctsv02 on 4/18/2025" at bounding box center [109, 495] width 70 height 9
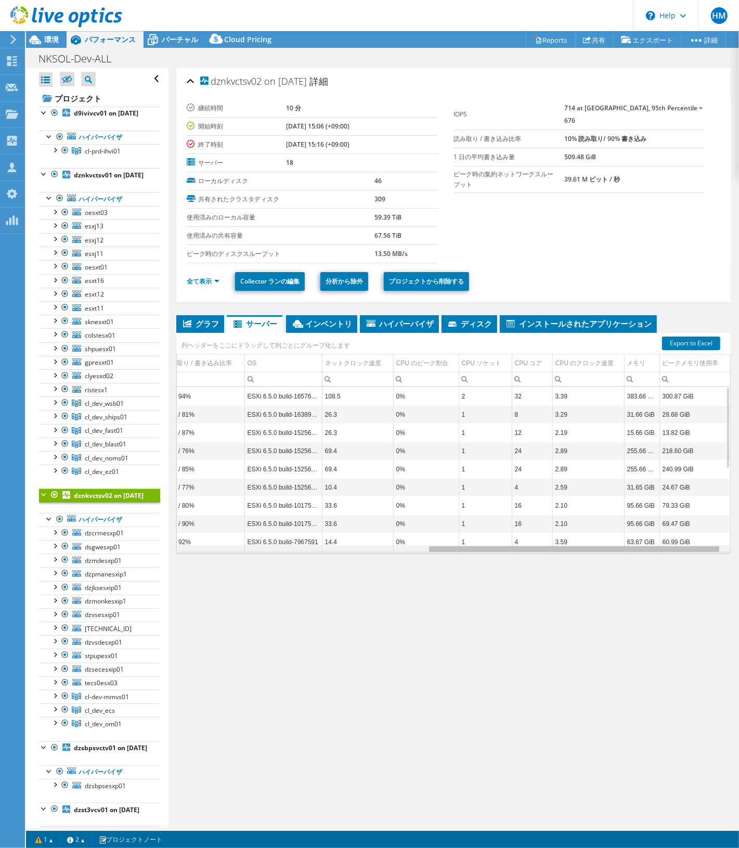
drag, startPoint x: 441, startPoint y: 550, endPoint x: 721, endPoint y: 542, distance: 280.1
click at [721, 542] on body "HM OEM チームメンバー [PERSON_NAME] [PERSON_NAME][EMAIL_ADDRESS][DOMAIN_NAME] broadcom…" at bounding box center [369, 424] width 739 height 848
click at [474, 366] on div "CPU ソケット" at bounding box center [482, 363] width 40 height 12
click at [473, 400] on td "1" at bounding box center [485, 396] width 53 height 18
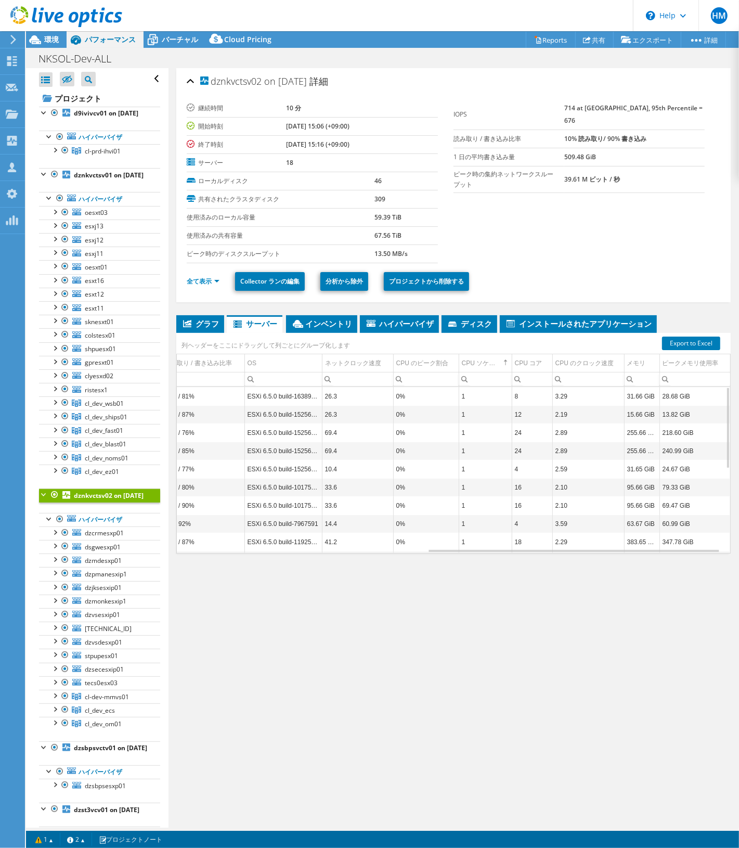
click at [459, 545] on td "1" at bounding box center [485, 542] width 53 height 18
click at [482, 393] on td "1" at bounding box center [485, 396] width 53 height 18
click at [459, 545] on td "1" at bounding box center [485, 542] width 53 height 18
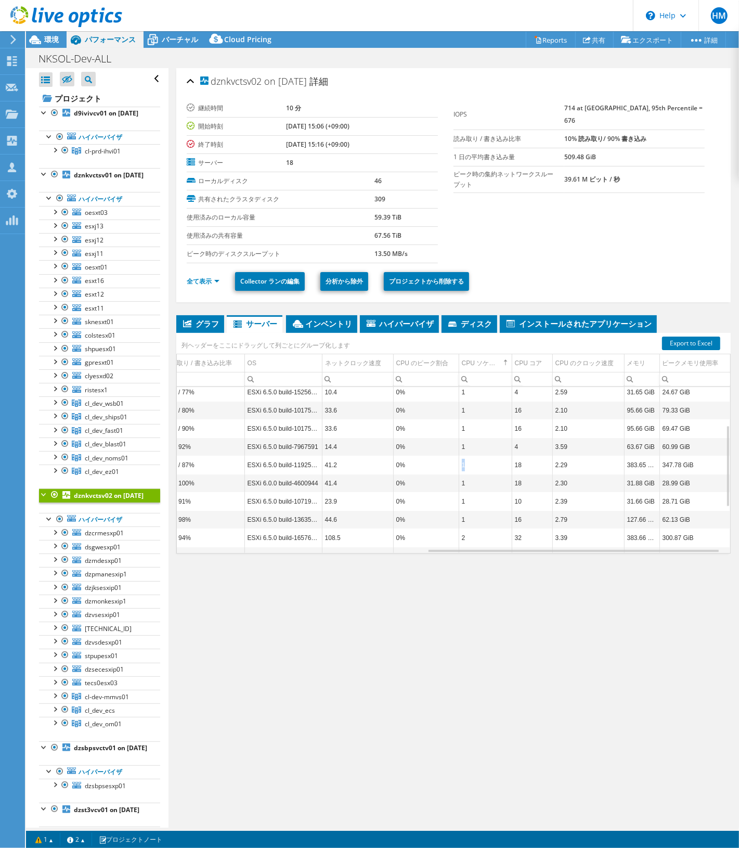
scroll to position [155, 467]
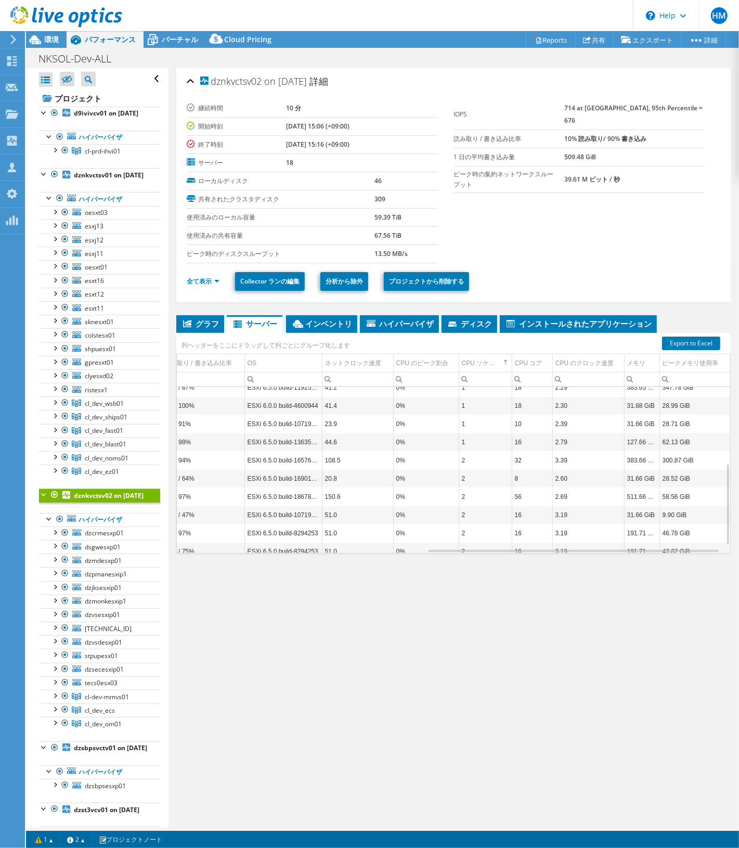
click at [459, 516] on td "2" at bounding box center [485, 515] width 53 height 18
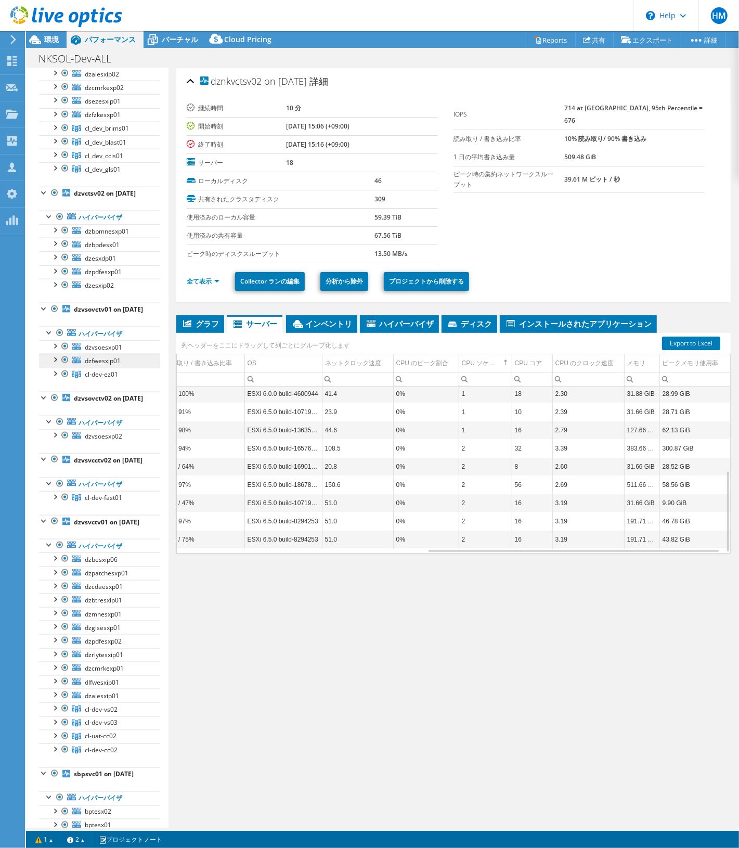
scroll to position [846, 0]
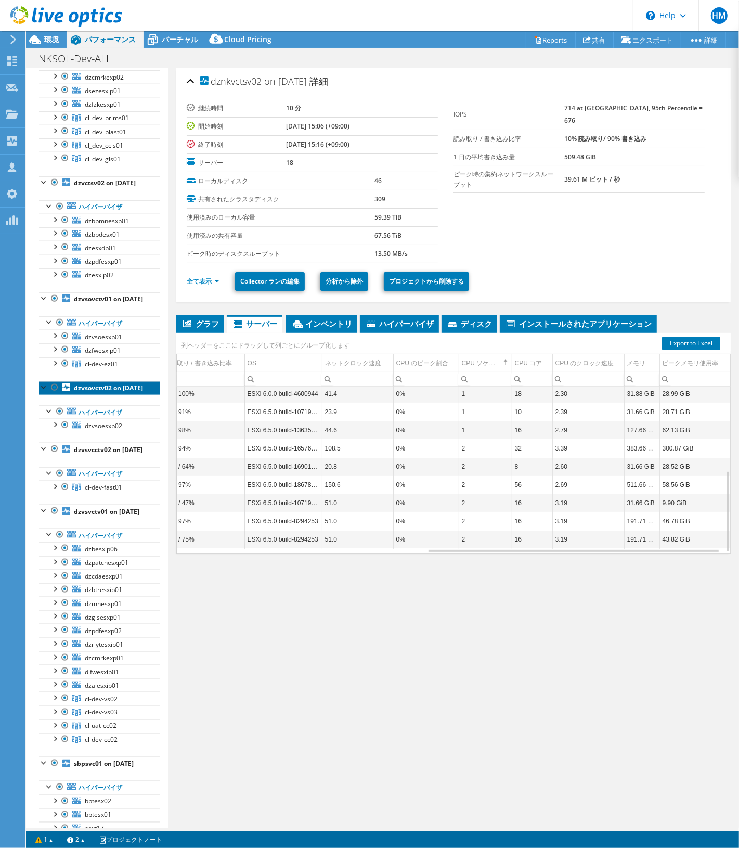
click at [83, 392] on b "dzvsovctv02 on 4/18/2025" at bounding box center [108, 388] width 69 height 9
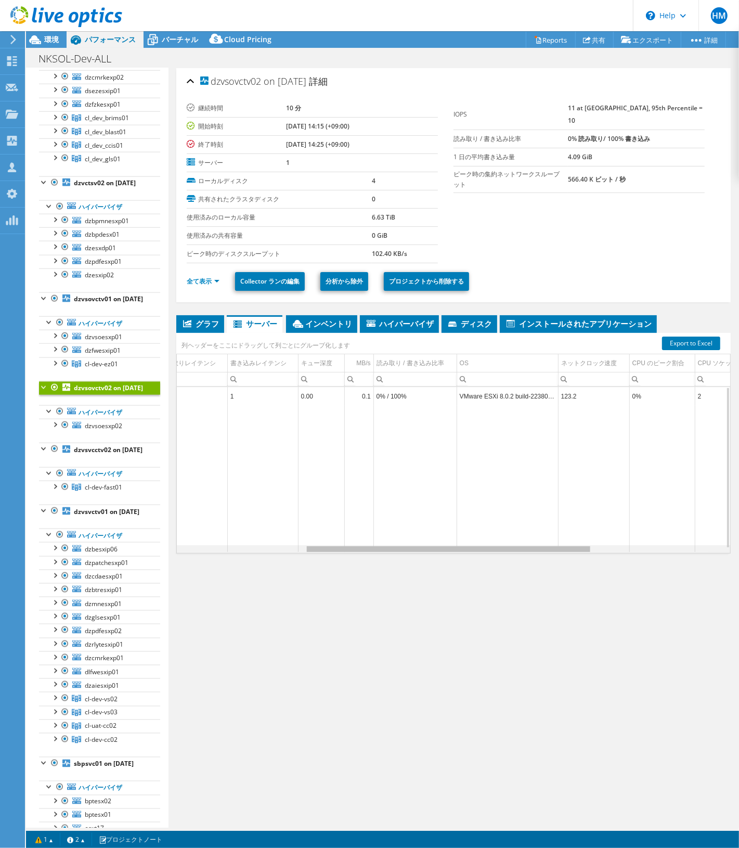
scroll to position [0, 390]
drag, startPoint x: 449, startPoint y: 550, endPoint x: 662, endPoint y: 541, distance: 214.1
click at [662, 541] on body "HM OEM チームメンバー [PERSON_NAME] [PERSON_NAME][EMAIL_ADDRESS][DOMAIN_NAME] broadcom…" at bounding box center [369, 424] width 739 height 848
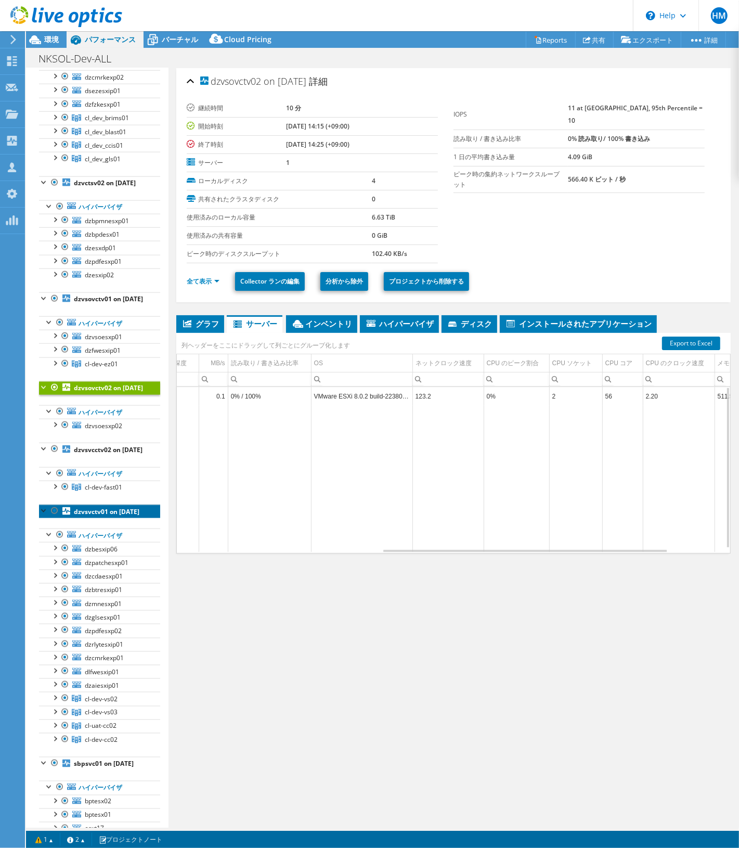
click at [87, 516] on b "dzvsvctv01 on 4/18/2025" at bounding box center [107, 511] width 66 height 9
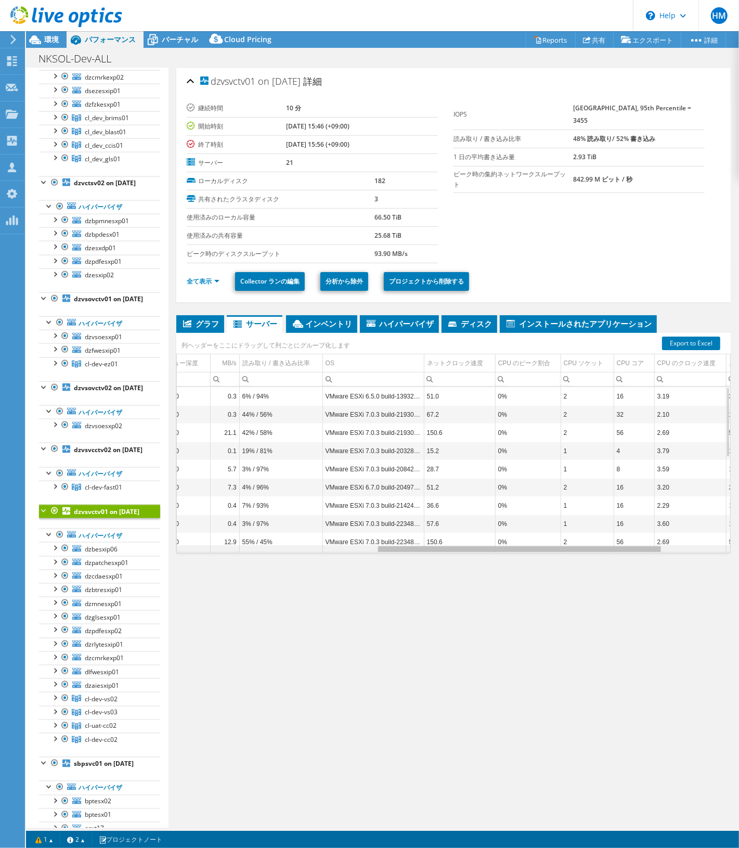
scroll to position [0, 493]
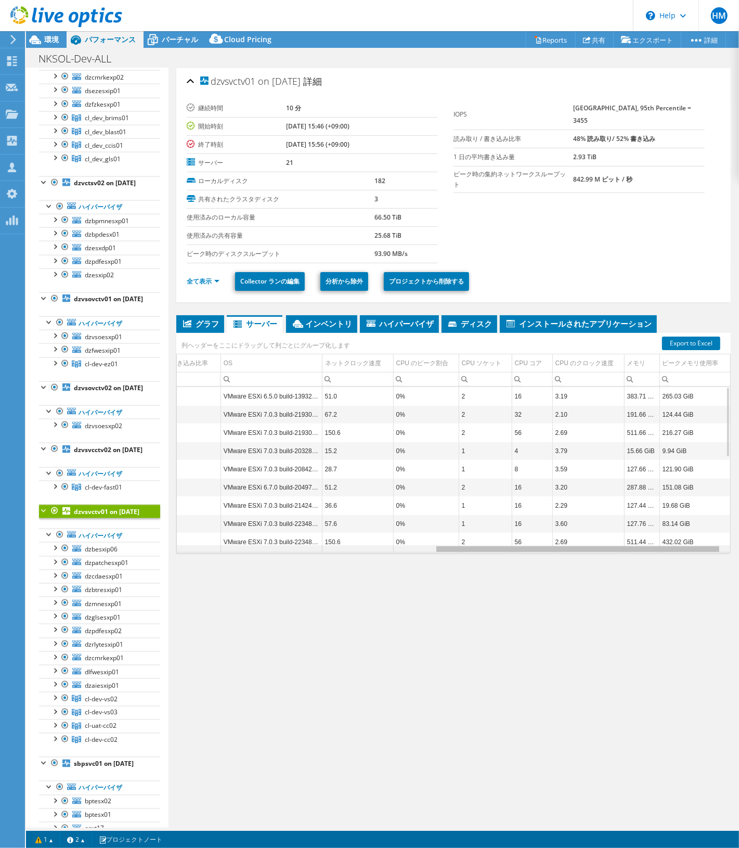
drag, startPoint x: 397, startPoint y: 550, endPoint x: 660, endPoint y: 464, distance: 276.3
click at [706, 537] on body "HM OEM チームメンバー [PERSON_NAME] [PERSON_NAME][EMAIL_ADDRESS][DOMAIN_NAME] broadcom…" at bounding box center [369, 424] width 739 height 848
click at [474, 365] on div "CPU ソケット" at bounding box center [482, 363] width 40 height 12
click at [477, 399] on td "1" at bounding box center [485, 396] width 53 height 18
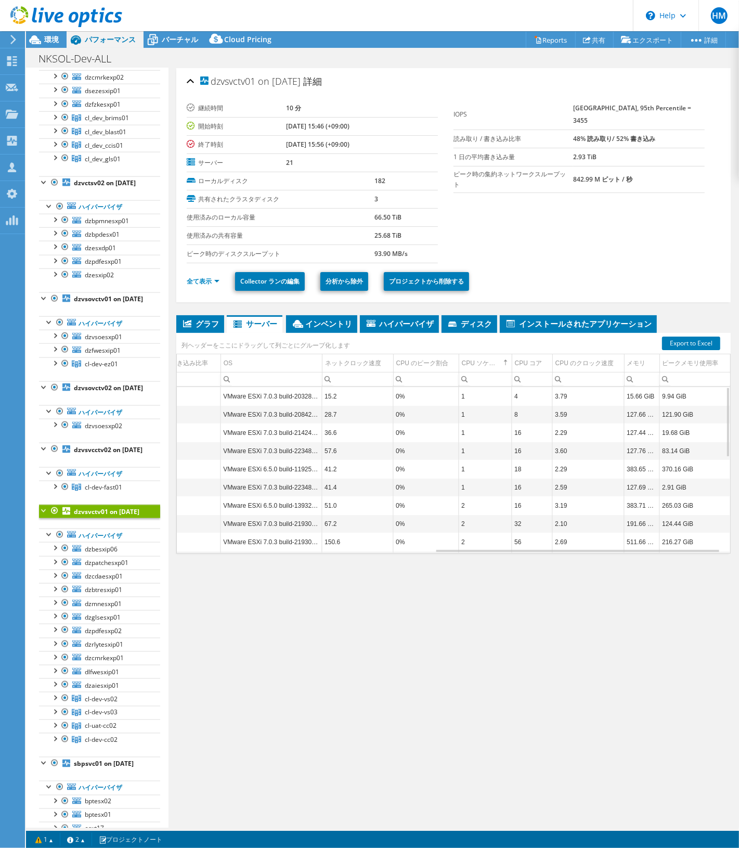
click at [459, 544] on td "2" at bounding box center [485, 542] width 53 height 18
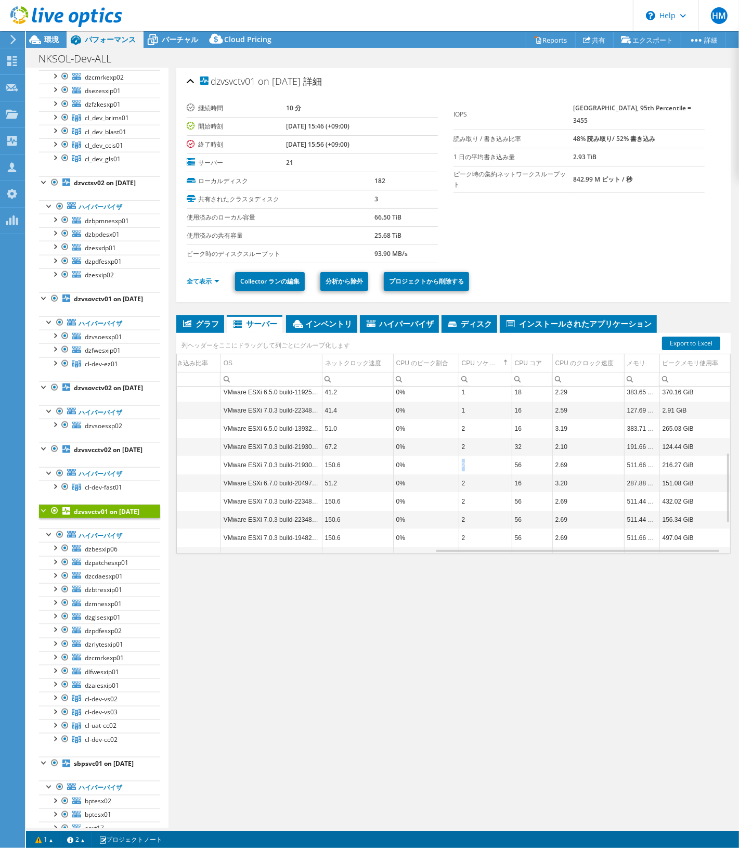
scroll to position [155, 493]
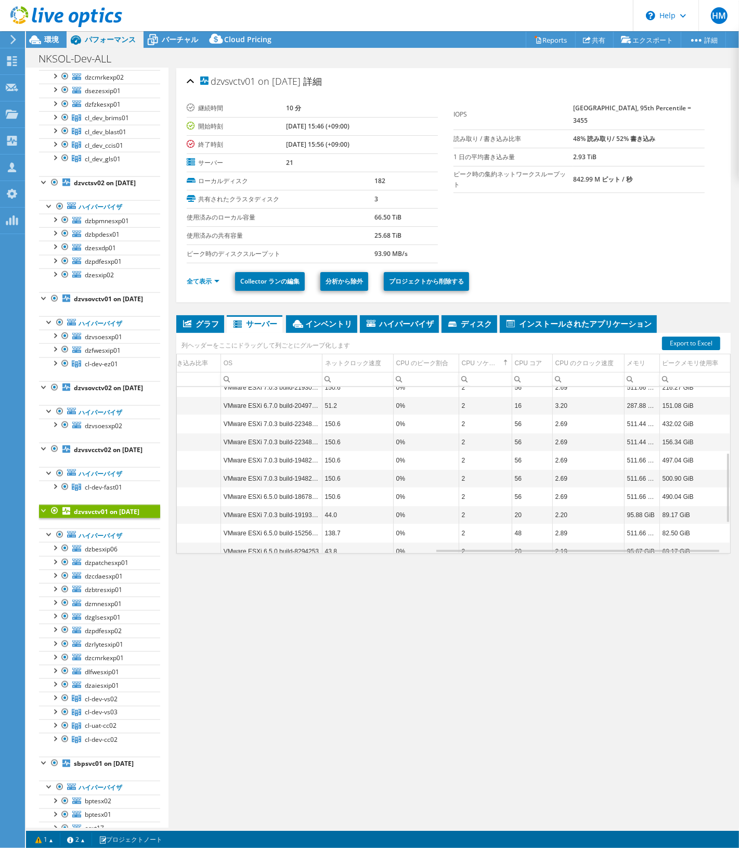
click at [459, 534] on td "2" at bounding box center [485, 533] width 53 height 18
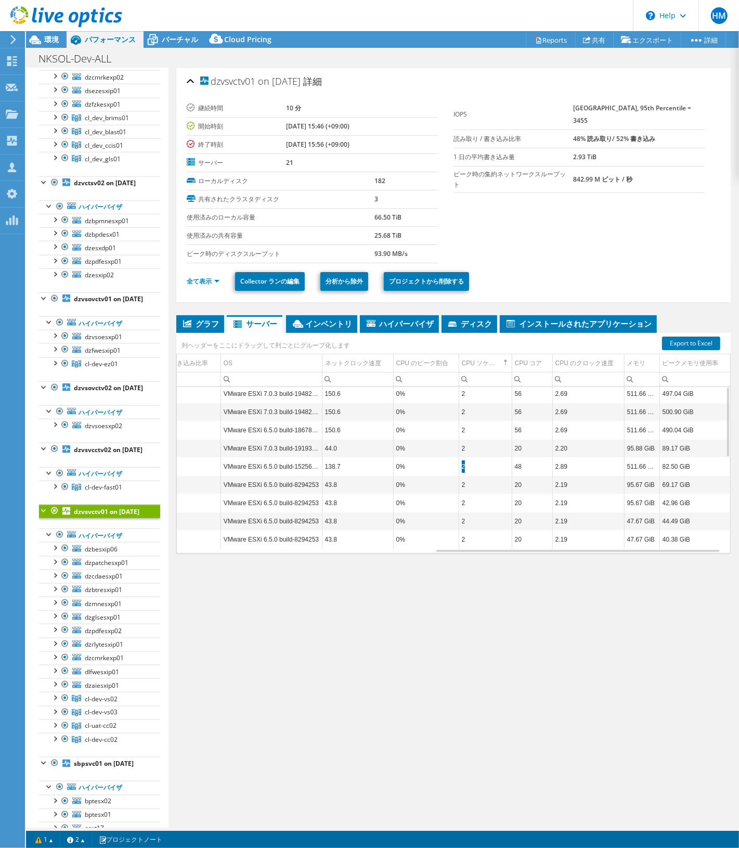
scroll to position [0, 493]
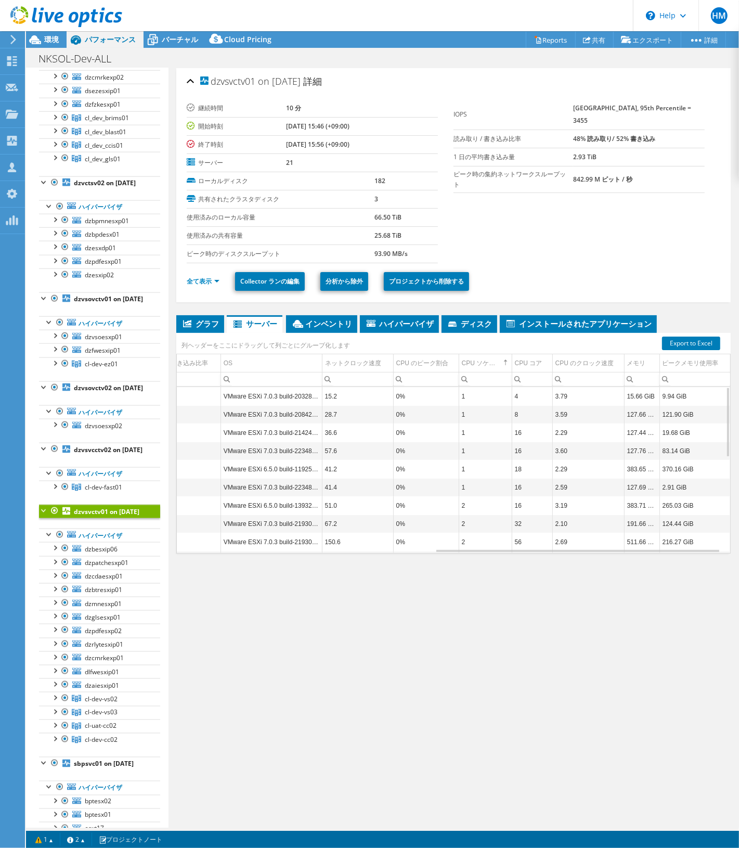
click at [459, 544] on td "2" at bounding box center [485, 542] width 53 height 18
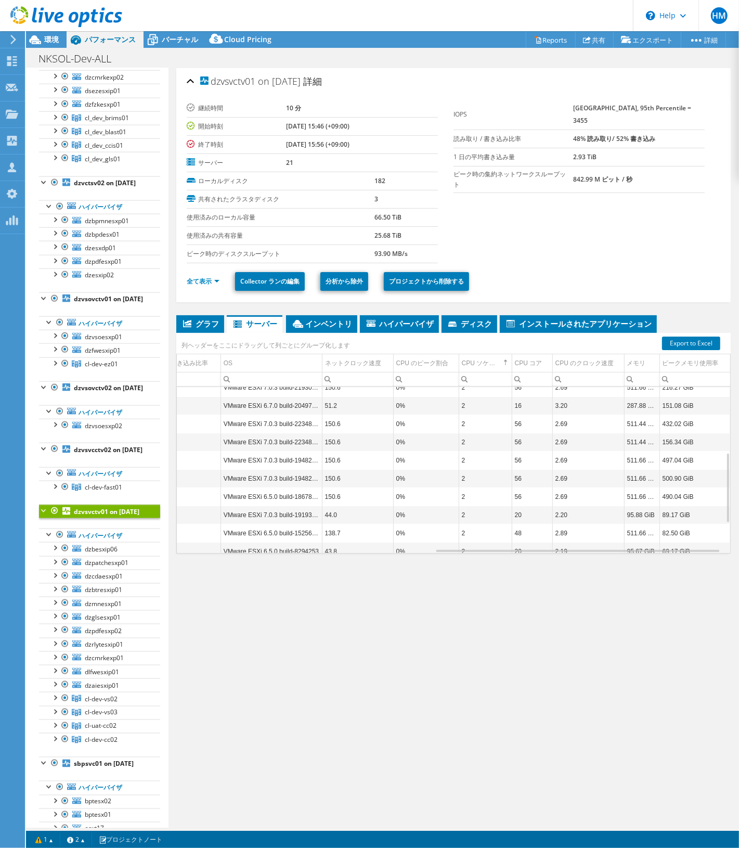
click at [459, 537] on td "2" at bounding box center [485, 533] width 53 height 18
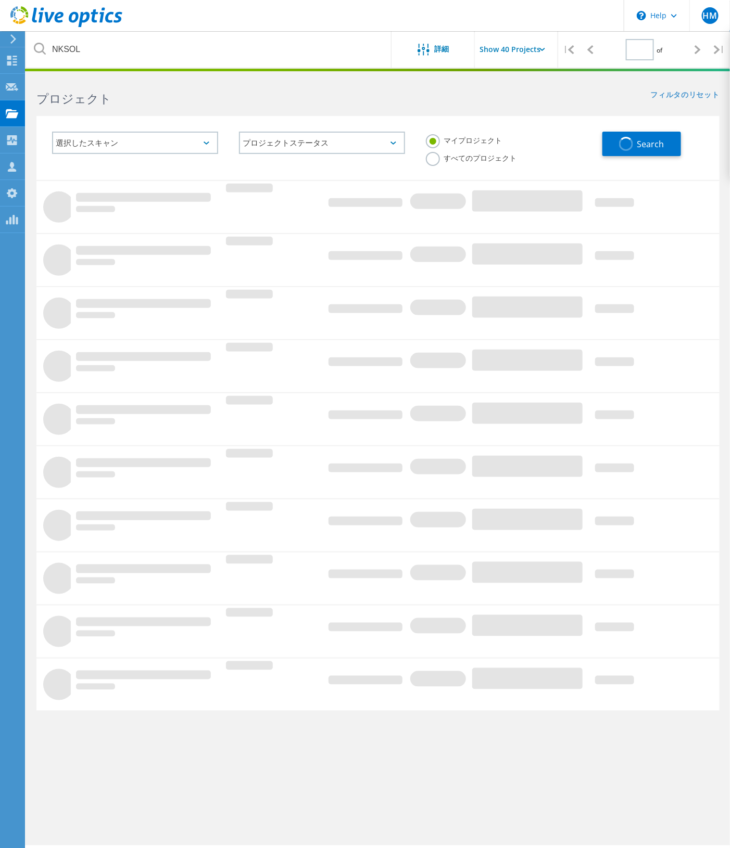
type input "1"
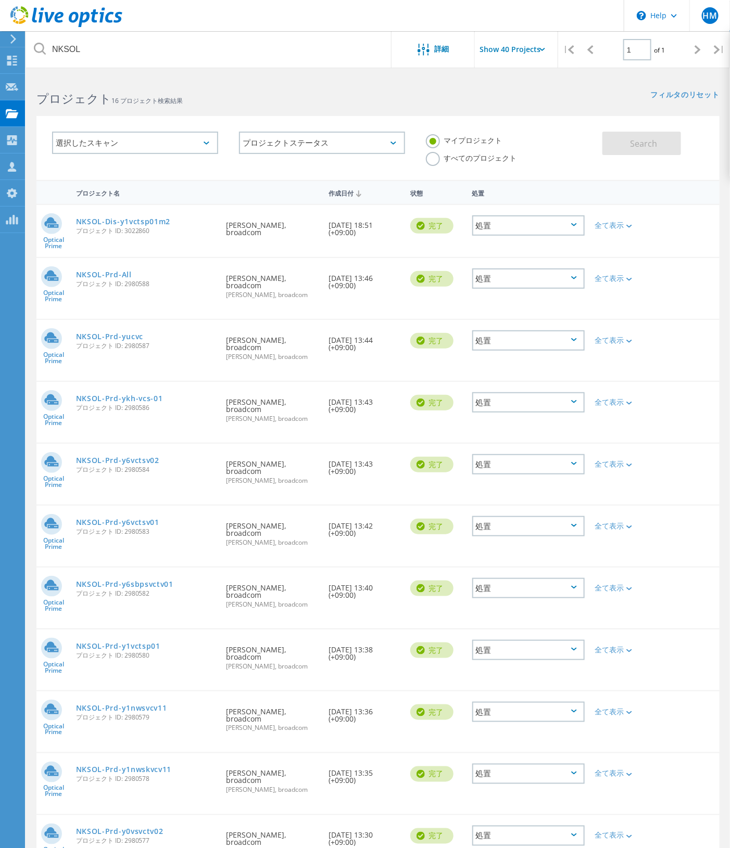
scroll to position [269, 0]
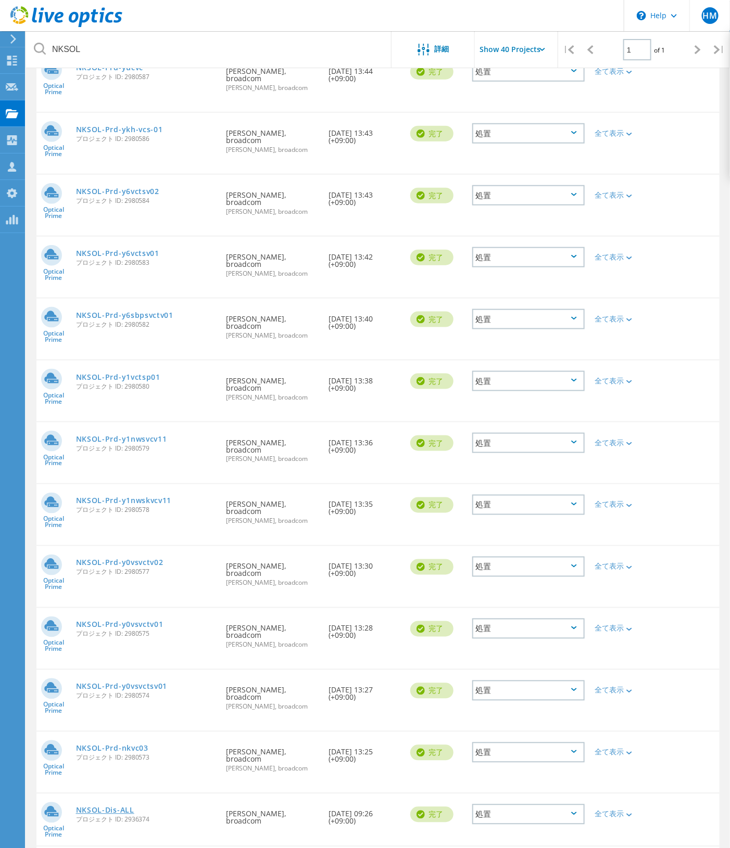
click at [134, 807] on link "NKSOL-Dis-ALL" at bounding box center [105, 810] width 58 height 7
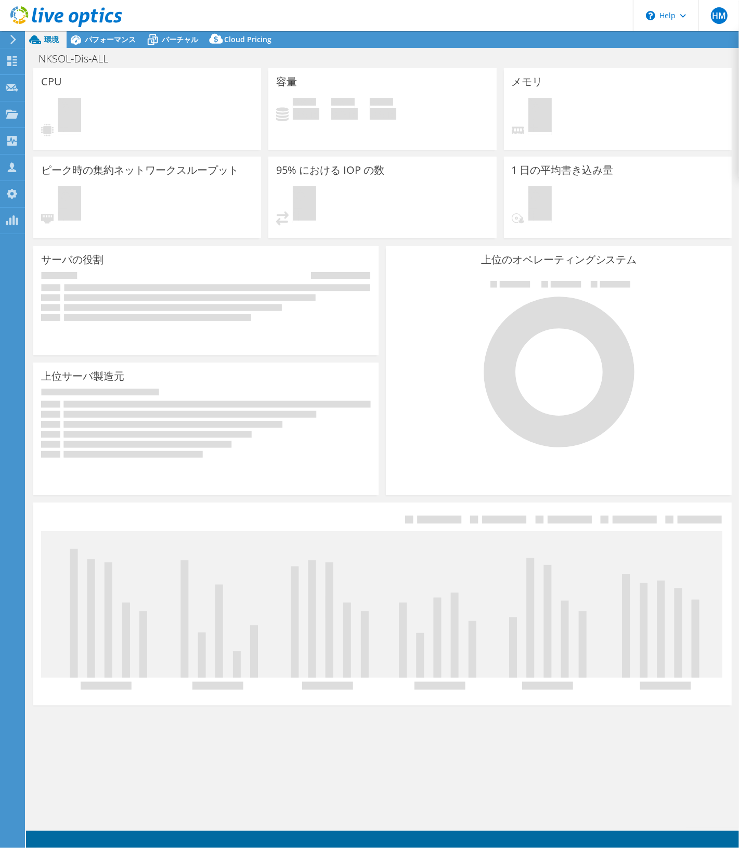
select select "[GEOGRAPHIC_DATA]"
select select "JPY"
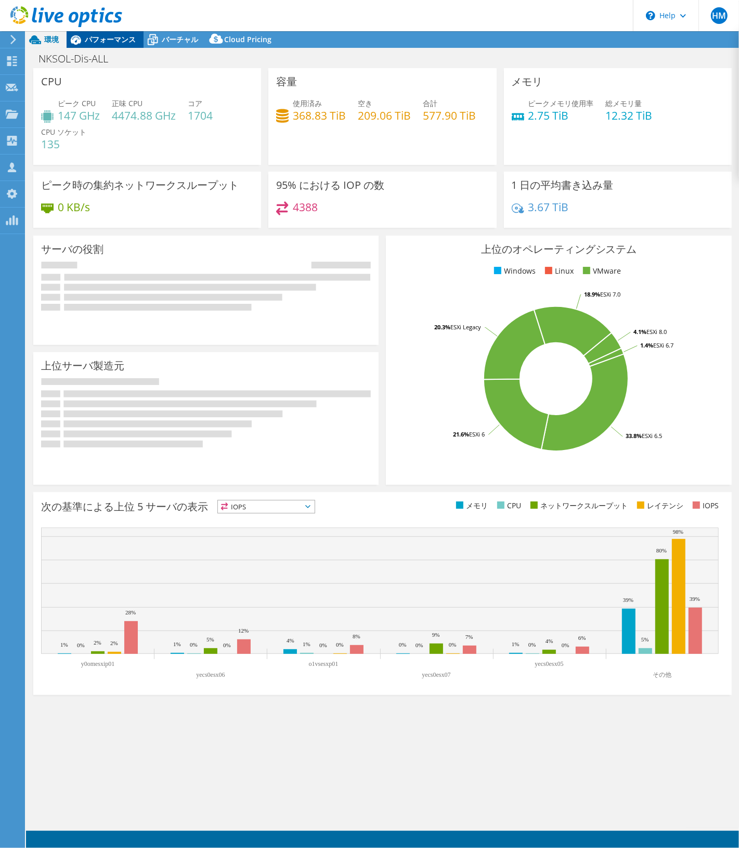
click at [102, 39] on span "パフォーマンス" at bounding box center [110, 39] width 51 height 10
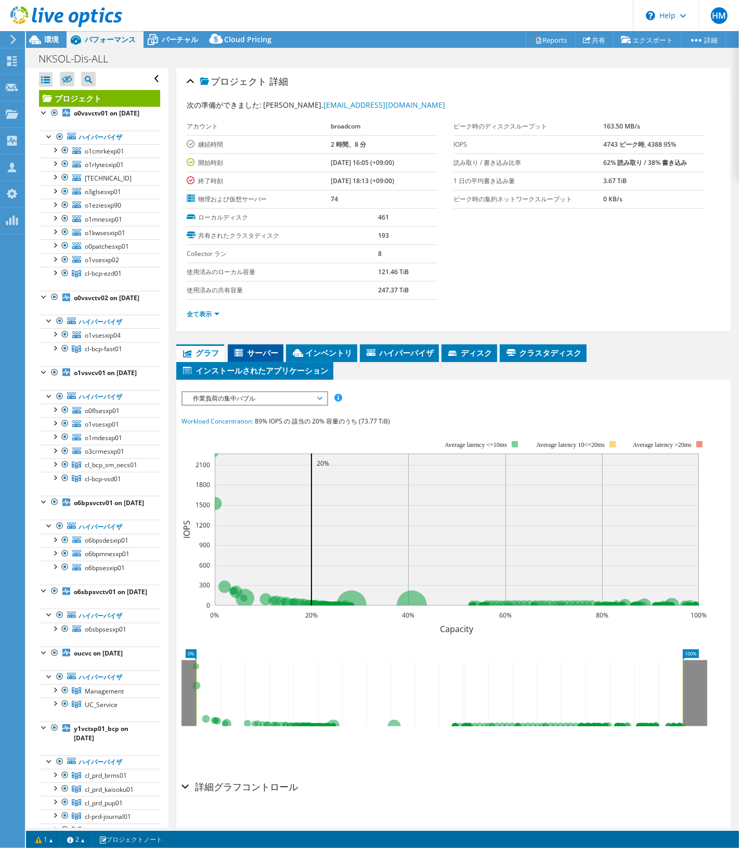
click at [259, 351] on span "サーバー" at bounding box center [255, 353] width 45 height 10
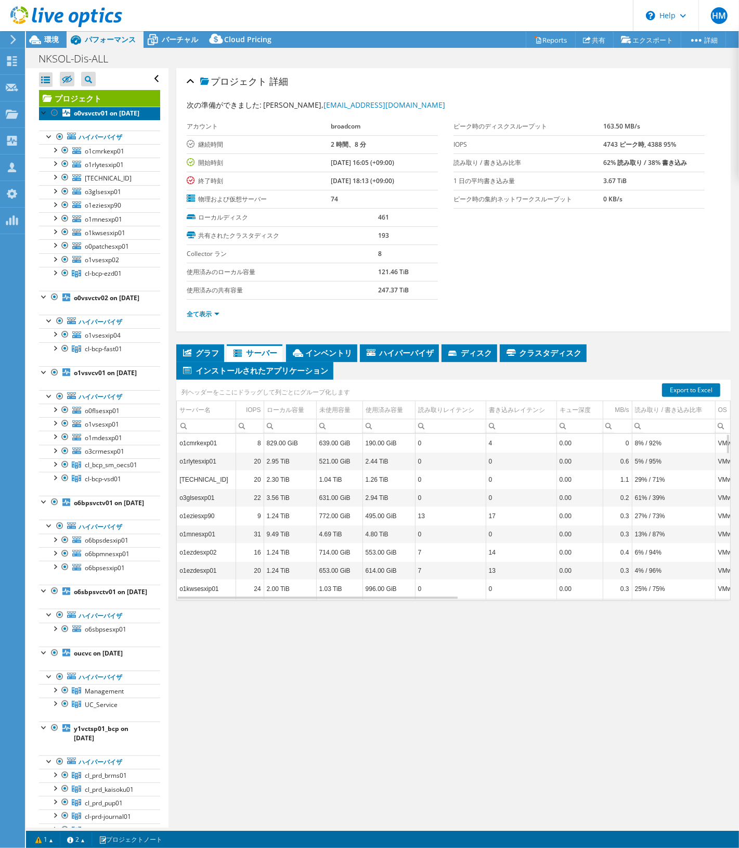
click at [75, 116] on b "o0vsvctv01 on [DATE]" at bounding box center [107, 113] width 66 height 9
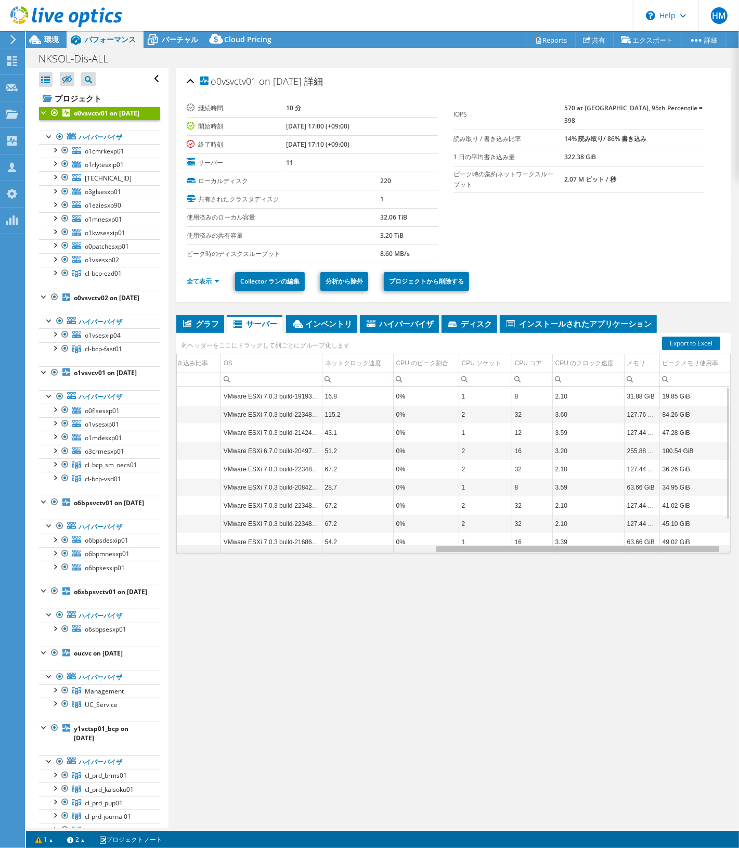
drag, startPoint x: 373, startPoint y: 552, endPoint x: 643, endPoint y: 539, distance: 270.9
click at [643, 539] on body "HM OEM チームメンバー [PERSON_NAME] [PERSON_NAME][EMAIL_ADDRESS][DOMAIN_NAME] broadcom…" at bounding box center [369, 424] width 739 height 848
click at [480, 358] on div "CPU ソケット" at bounding box center [482, 363] width 40 height 12
click at [459, 545] on td "2" at bounding box center [485, 542] width 53 height 18
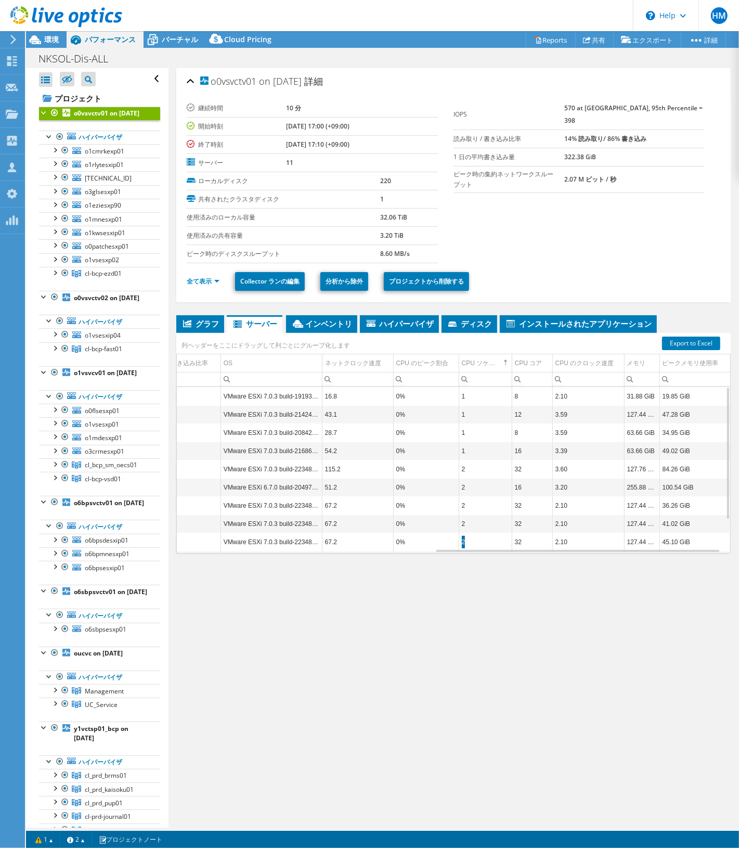
scroll to position [41, 493]
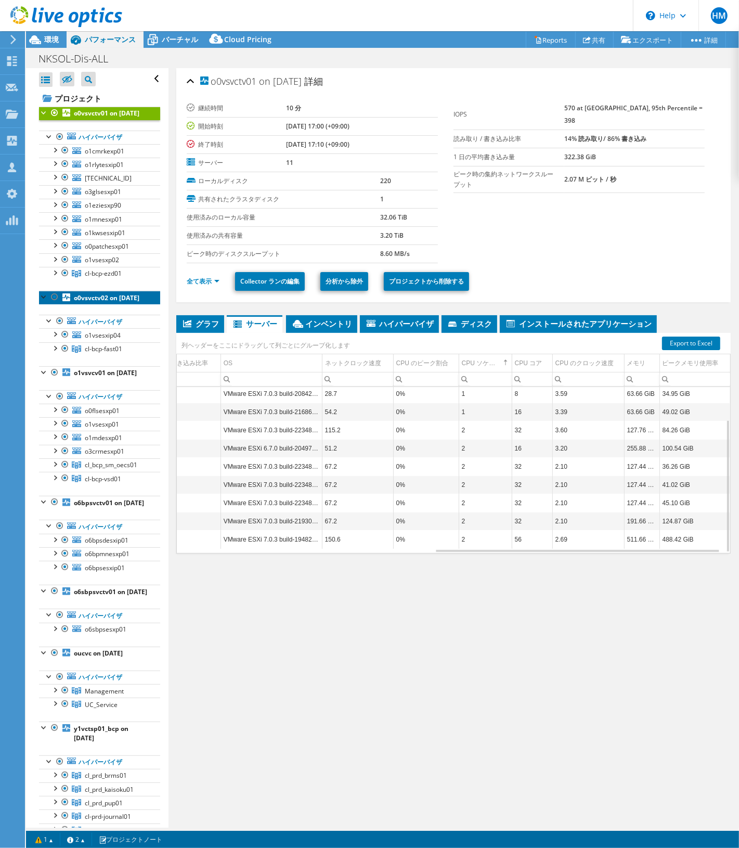
click at [83, 302] on b "o0vsvctv02 on [DATE]" at bounding box center [107, 298] width 66 height 9
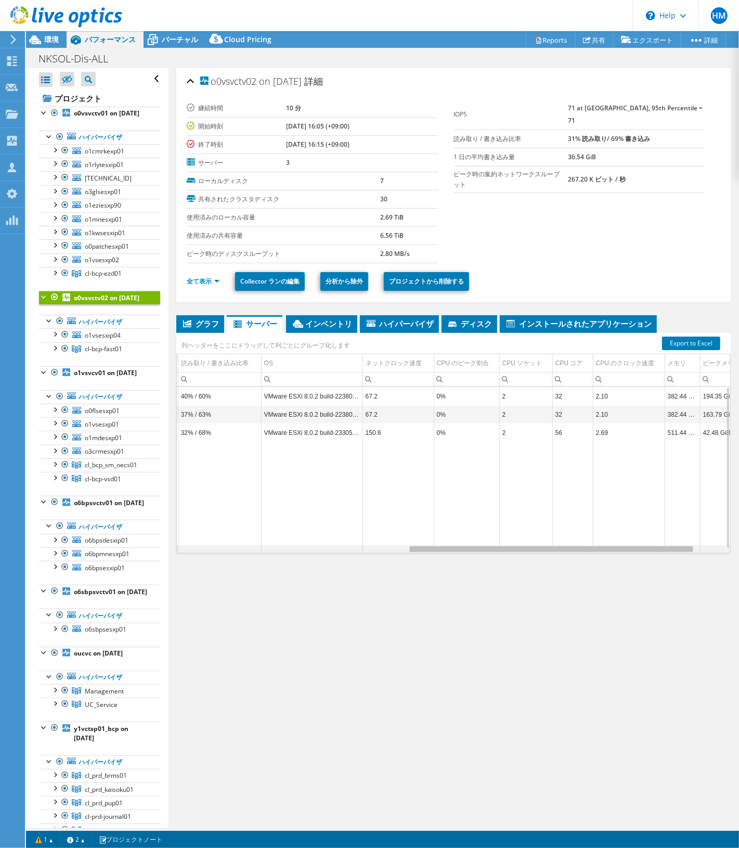
scroll to position [0, 466]
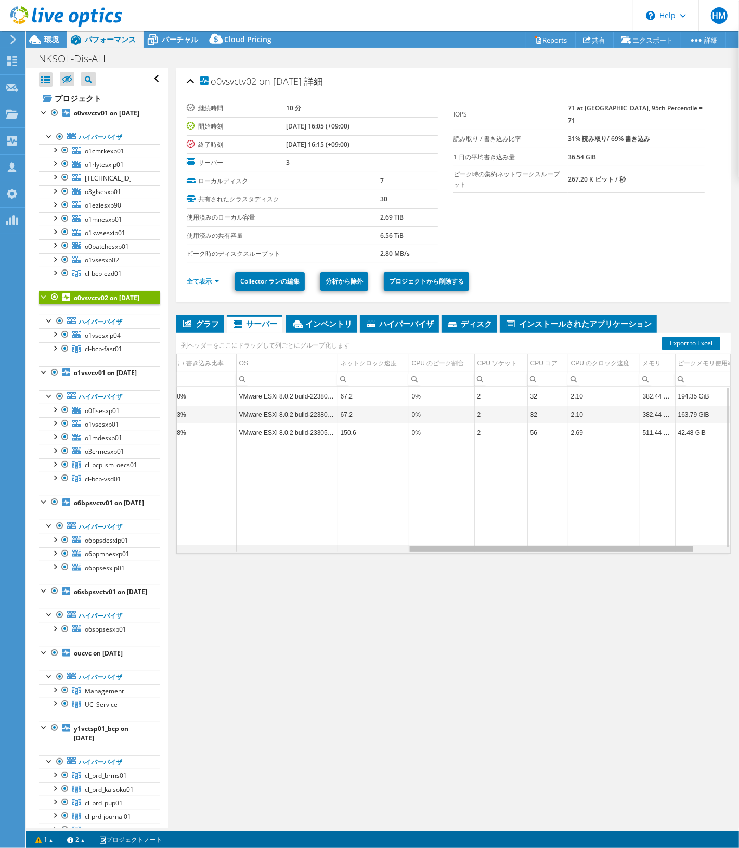
drag, startPoint x: 449, startPoint y: 551, endPoint x: 701, endPoint y: 544, distance: 253.0
click at [701, 544] on body "HM OEM チームメンバー [PERSON_NAME] [PERSON_NAME][EMAIL_ADDRESS][DOMAIN_NAME] broadcom…" at bounding box center [369, 424] width 739 height 848
click at [83, 377] on b "o1vsvcv01 on [DATE]" at bounding box center [105, 372] width 63 height 9
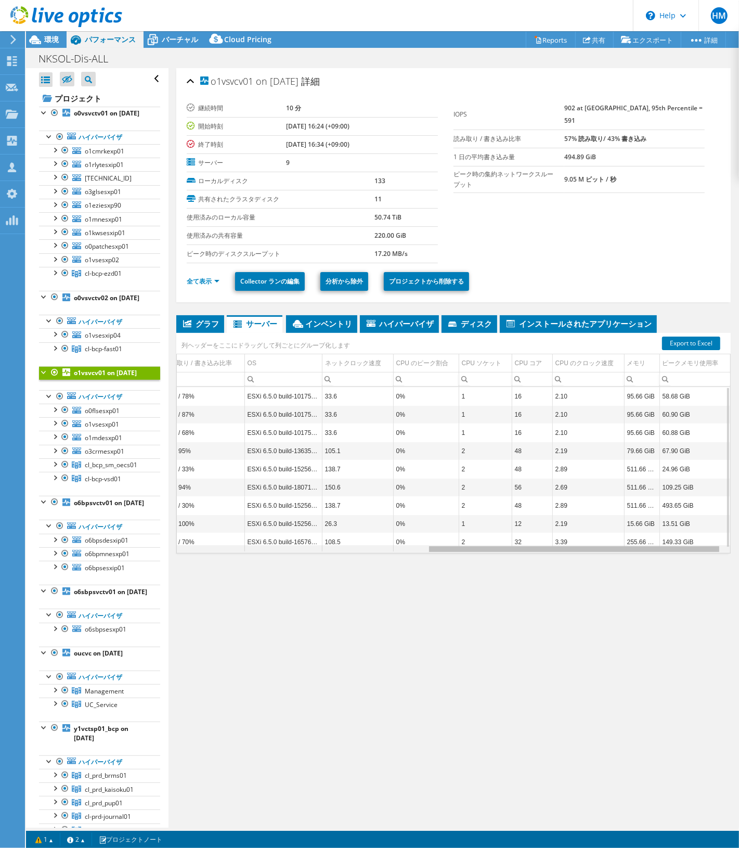
drag, startPoint x: 345, startPoint y: 551, endPoint x: 666, endPoint y: 539, distance: 321.3
click at [666, 539] on body "HM OEM チームメンバー [PERSON_NAME] [PERSON_NAME][EMAIL_ADDRESS][DOMAIN_NAME] broadcom…" at bounding box center [369, 424] width 739 height 848
click at [471, 367] on div "CPU ソケット" at bounding box center [482, 363] width 40 height 12
click at [459, 545] on td "2" at bounding box center [485, 542] width 53 height 18
